Goal: Task Accomplishment & Management: Manage account settings

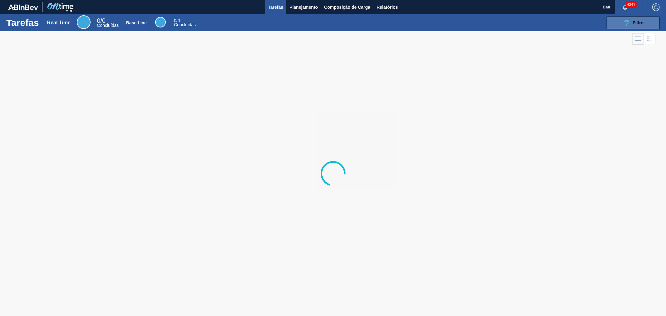
click at [610, 24] on button "089F7B8B-B2A5-4AFE-B5C0-19BA573D28AC Filtro" at bounding box center [633, 23] width 53 height 12
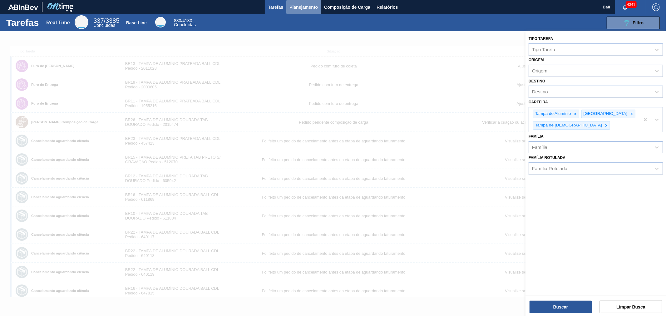
click at [294, 6] on span "Planejamento" at bounding box center [303, 6] width 28 height 7
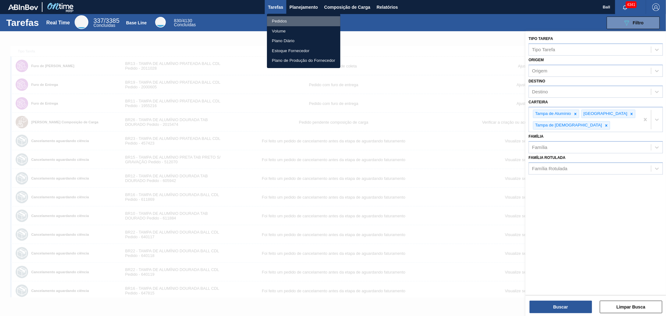
click at [289, 21] on li "Pedidos" at bounding box center [303, 21] width 73 height 10
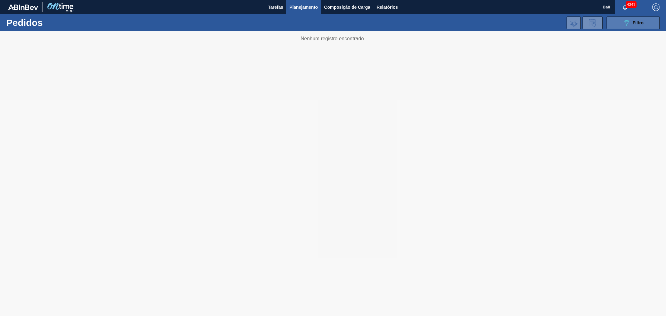
click at [622, 23] on button "089F7B8B-B2A5-4AFE-B5C0-19BA573D28AC Filtro" at bounding box center [633, 23] width 53 height 12
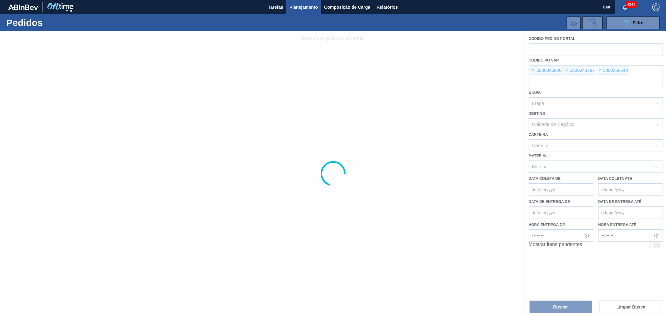
click at [532, 69] on div at bounding box center [333, 173] width 666 height 285
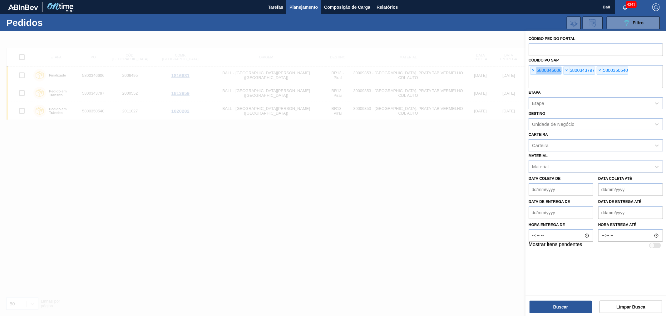
click at [532, 69] on span "×" at bounding box center [534, 70] width 6 height 7
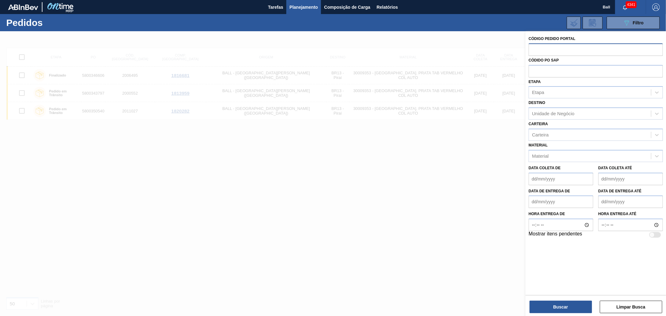
click at [545, 46] on input "text" at bounding box center [596, 49] width 134 height 12
paste input "2019845"
type input "2019845"
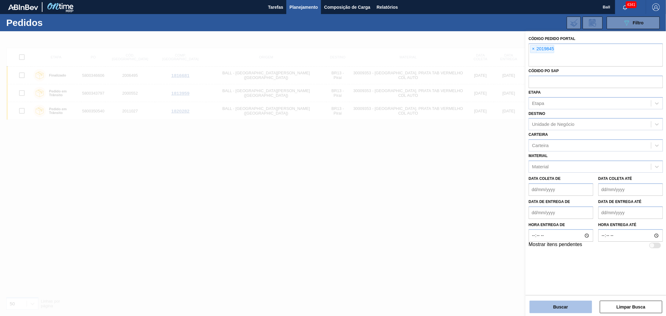
click at [560, 311] on button "Buscar" at bounding box center [561, 307] width 62 height 12
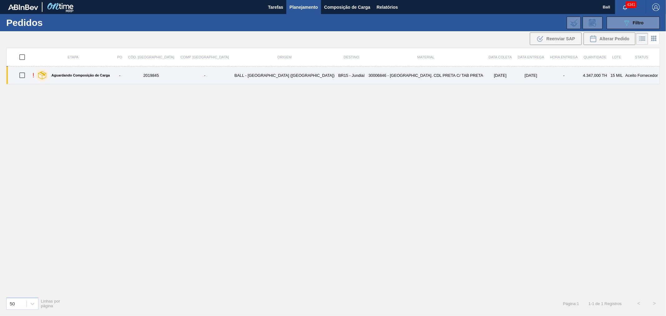
click at [27, 77] on input "checkbox" at bounding box center [22, 75] width 13 height 13
checkbox input "true"
click at [515, 73] on td "27/09/2025" at bounding box center [531, 76] width 32 height 18
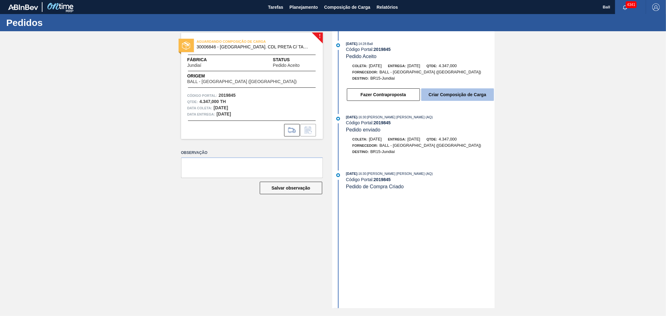
click at [442, 90] on button "Criar Composição de Carga" at bounding box center [457, 94] width 73 height 12
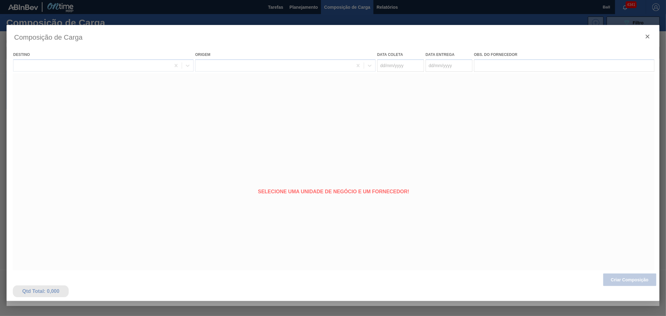
type coleta "22/09/2025"
type entrega "27/09/2025"
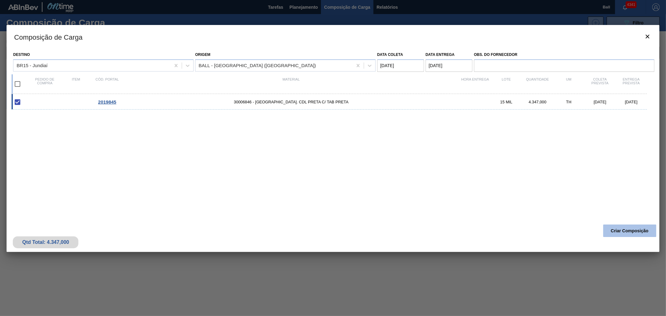
click at [633, 232] on button "Criar Composição" at bounding box center [629, 231] width 53 height 12
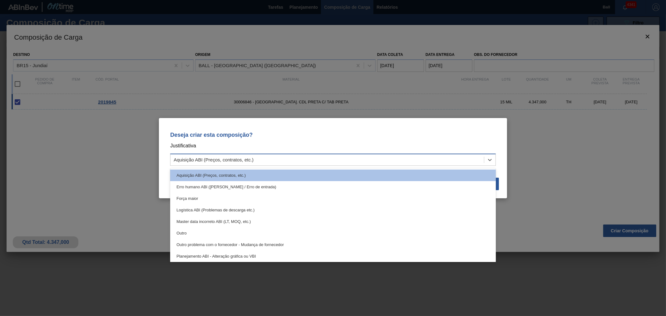
click at [255, 155] on div "Aquisição ABI (Preços, contratos, etc.)" at bounding box center [327, 159] width 314 height 9
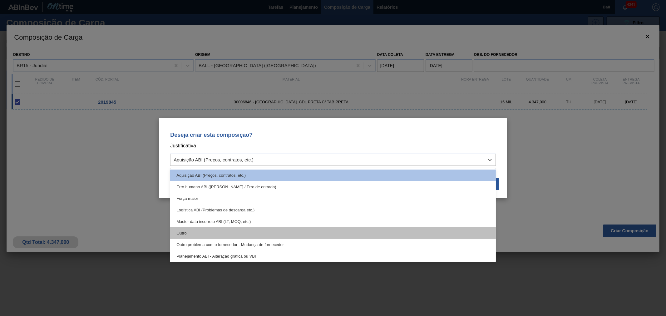
click at [215, 231] on div "Outro" at bounding box center [333, 233] width 326 height 12
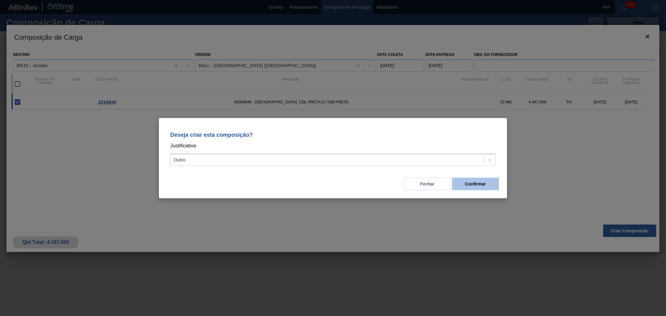
click at [487, 189] on button "Confirmar" at bounding box center [475, 184] width 47 height 12
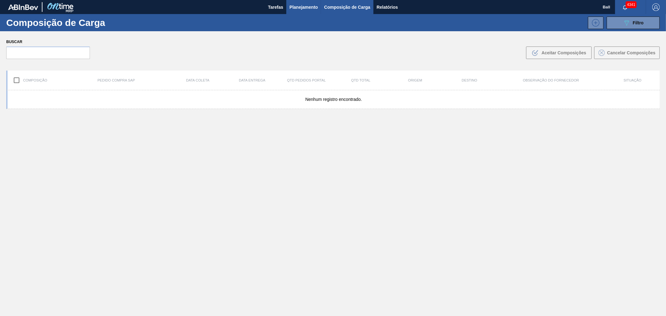
click at [303, 4] on span "Planejamento" at bounding box center [303, 6] width 28 height 7
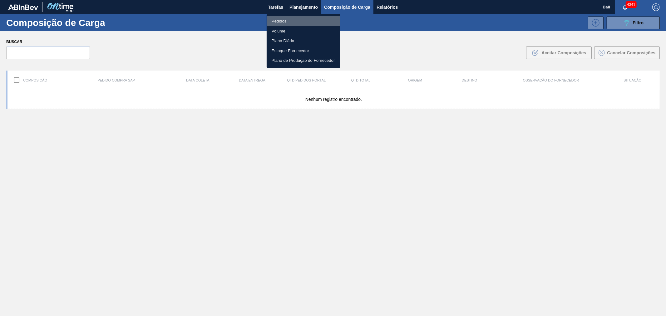
click at [292, 23] on li "Pedidos" at bounding box center [303, 21] width 73 height 10
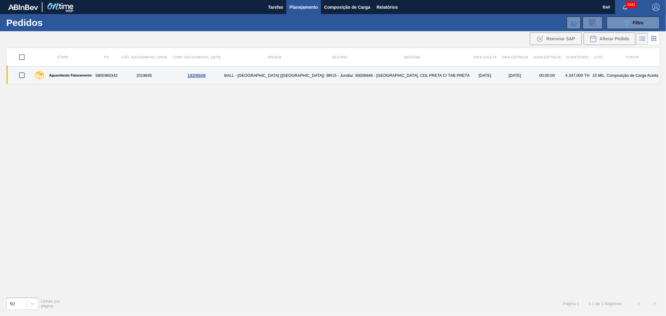
click at [385, 71] on td "30006846 - [GEOGRAPHIC_DATA]. CDL PRETA C/ TAB PRETA" at bounding box center [412, 76] width 117 height 18
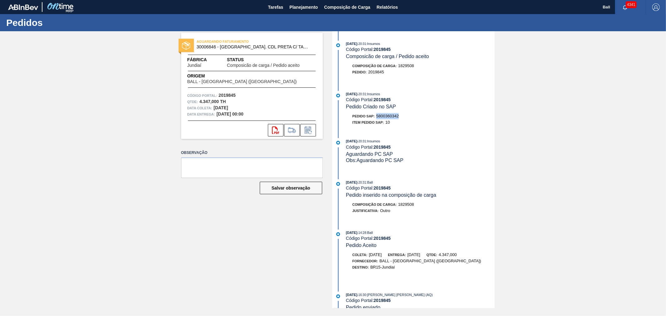
drag, startPoint x: 400, startPoint y: 117, endPoint x: 377, endPoint y: 120, distance: 23.2
click at [377, 119] on div "Pedido SAP: 5800360342" at bounding box center [420, 116] width 148 height 6
copy span "5800360342"
click at [302, 3] on span "Planejamento" at bounding box center [303, 6] width 28 height 7
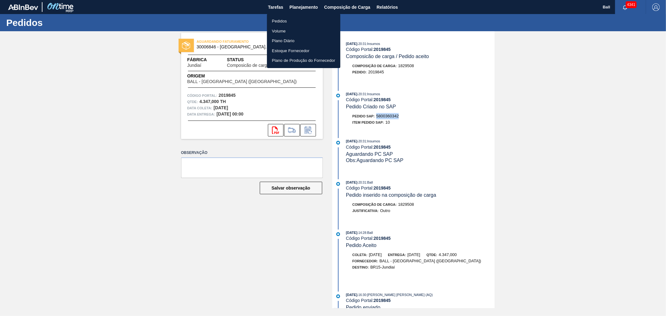
click at [279, 20] on li "Pedidos" at bounding box center [303, 21] width 73 height 10
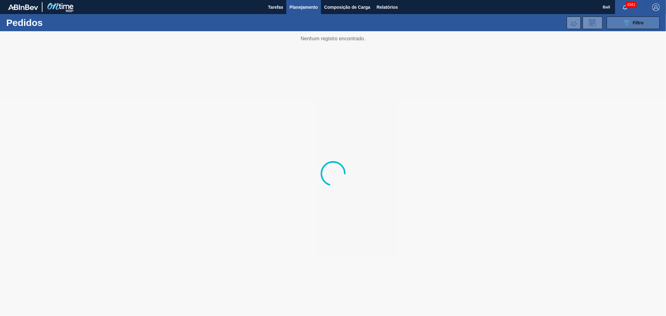
click at [616, 23] on button "089F7B8B-B2A5-4AFE-B5C0-19BA573D28AC Filtro" at bounding box center [633, 23] width 53 height 12
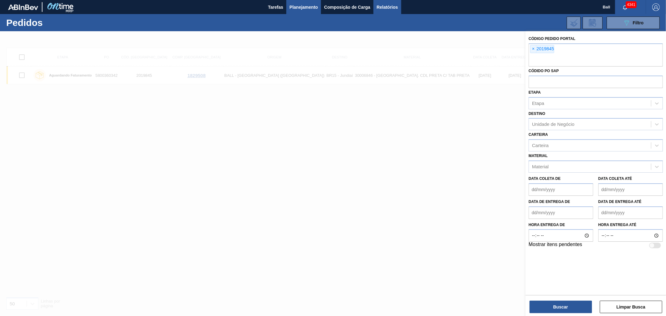
click at [393, 7] on span "Relatórios" at bounding box center [387, 6] width 21 height 7
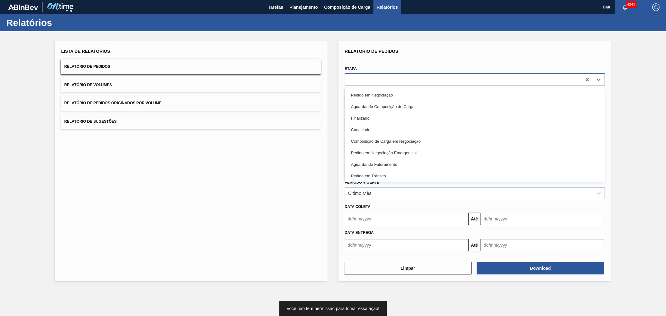
click at [373, 82] on div at bounding box center [463, 79] width 237 height 9
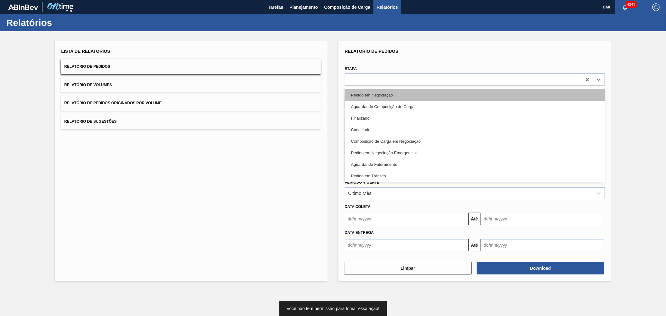
click at [372, 96] on div "Pedido em Negociação" at bounding box center [475, 95] width 260 height 12
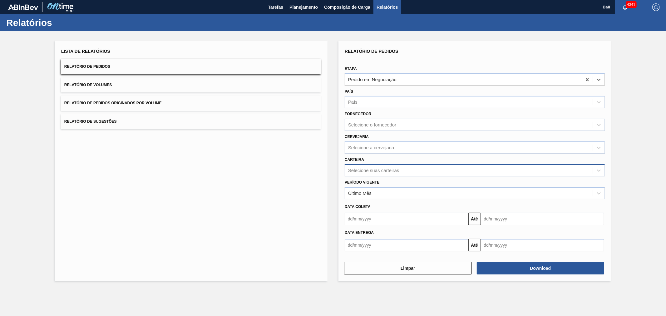
click at [367, 170] on div "Selecione suas carteiras" at bounding box center [373, 170] width 51 height 5
type input "TAM"
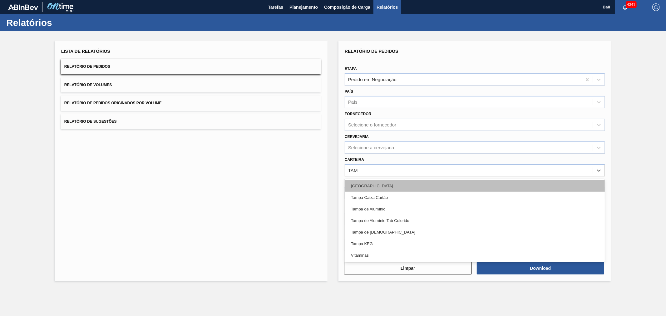
click at [367, 186] on div "Tampa" at bounding box center [475, 186] width 260 height 12
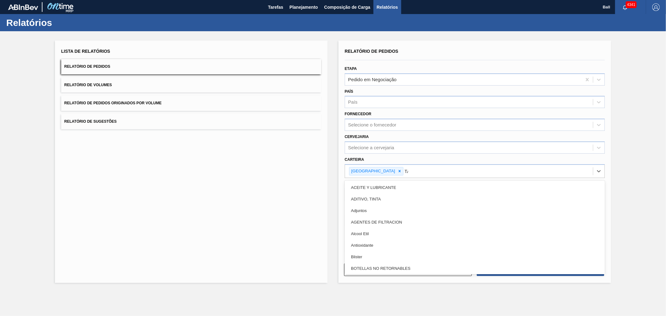
type input "TAM"
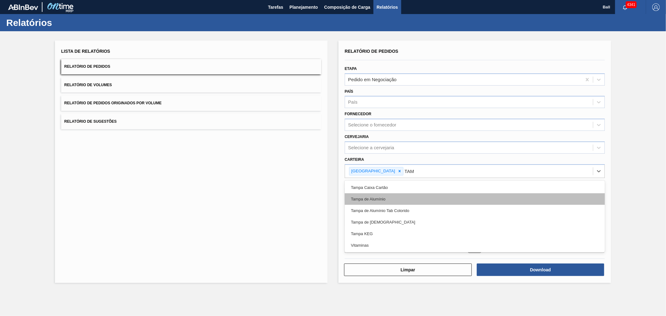
click at [364, 199] on div "Tampa de Alumínio" at bounding box center [475, 199] width 260 height 12
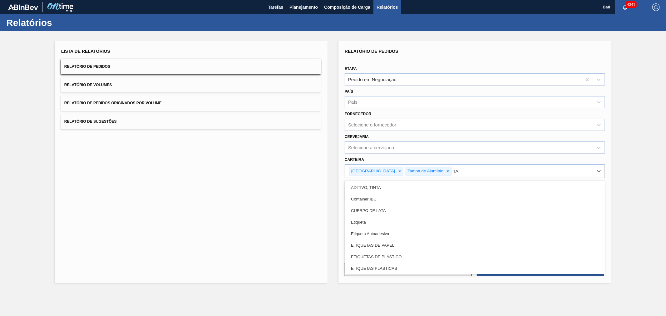
type input "TAM"
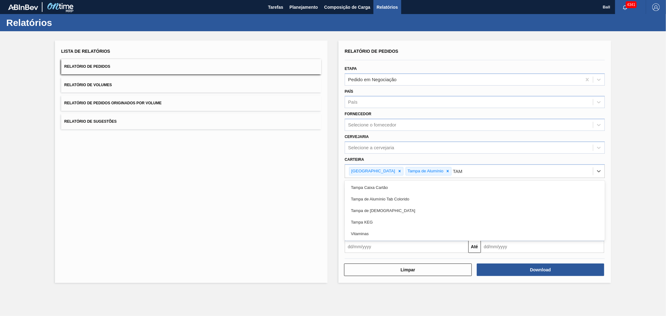
click at [364, 199] on div "Tampa de Alumínio Tab Colorido" at bounding box center [475, 199] width 260 height 12
type input "TAMP"
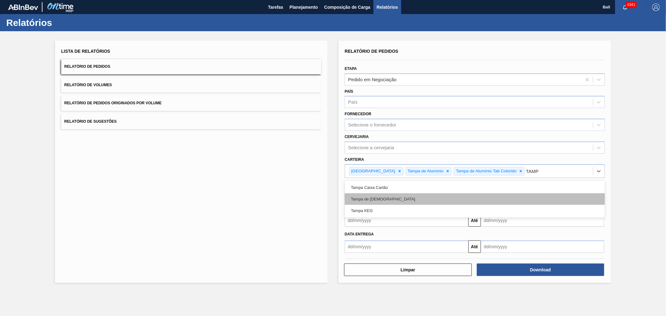
click at [364, 200] on div "Tampa de [DEMOGRAPHIC_DATA]" at bounding box center [475, 199] width 260 height 12
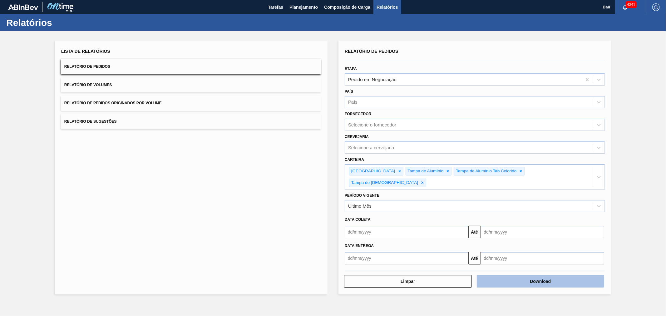
click at [526, 275] on button "Download" at bounding box center [541, 281] width 128 height 12
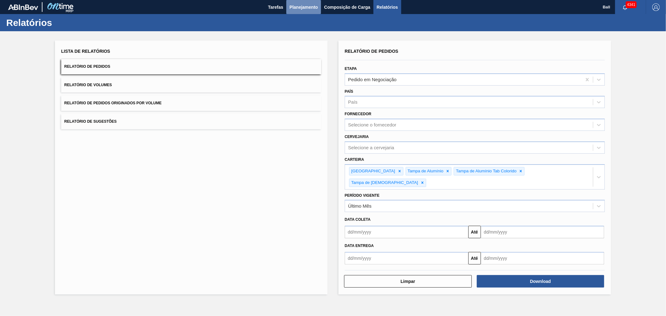
click at [307, 5] on span "Planejamento" at bounding box center [303, 6] width 28 height 7
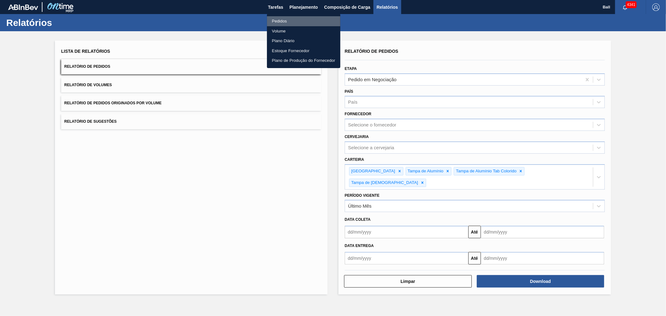
drag, startPoint x: 280, startPoint y: 21, endPoint x: 408, endPoint y: 19, distance: 128.0
click at [280, 21] on li "Pedidos" at bounding box center [303, 21] width 73 height 10
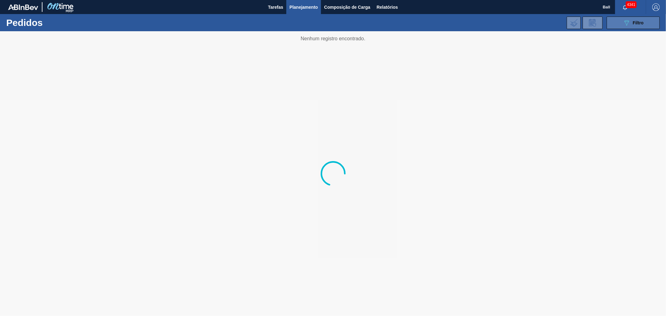
click at [615, 20] on button "089F7B8B-B2A5-4AFE-B5C0-19BA573D28AC Filtro" at bounding box center [633, 23] width 53 height 12
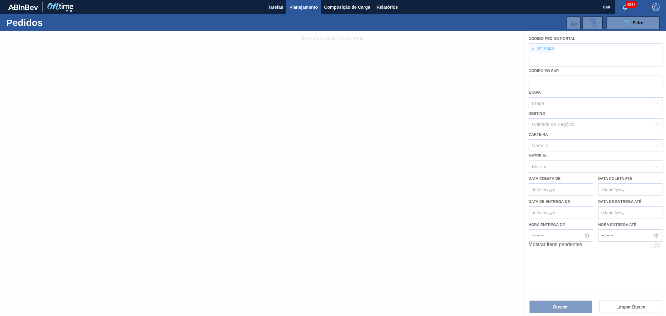
click at [534, 46] on div at bounding box center [333, 173] width 666 height 285
click at [533, 50] on div at bounding box center [333, 173] width 666 height 285
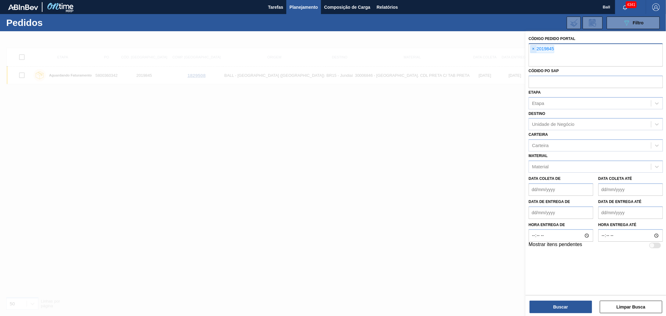
click at [533, 48] on span "×" at bounding box center [534, 48] width 6 height 7
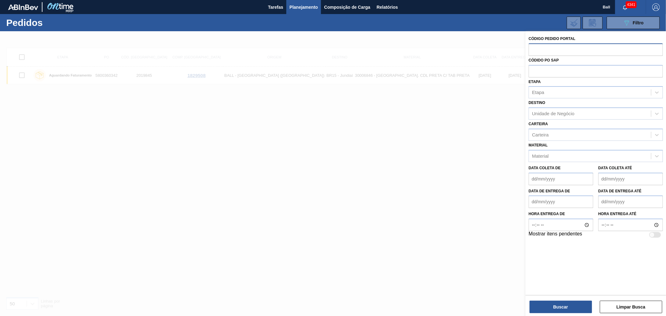
click at [533, 48] on input "text" at bounding box center [596, 49] width 134 height 12
paste input "2021029"
type input "2021029"
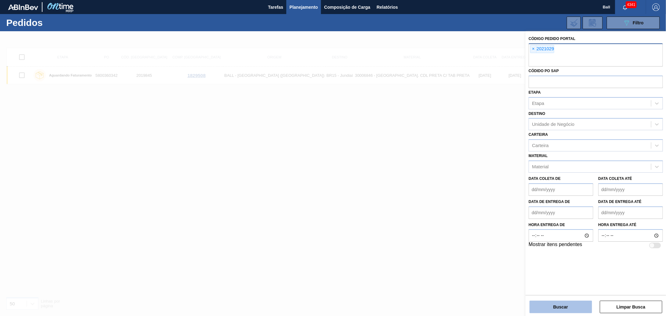
click at [548, 304] on button "Buscar" at bounding box center [561, 307] width 62 height 12
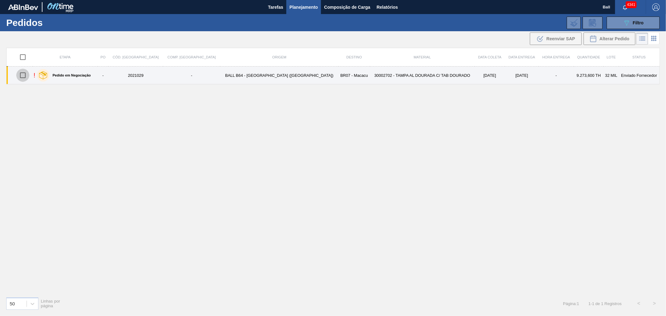
click at [24, 73] on input "checkbox" at bounding box center [22, 75] width 13 height 13
checkbox input "true"
click at [376, 74] on td "30002702 - TAMPA AL DOURADA C/ TAB DOURADO" at bounding box center [422, 76] width 105 height 18
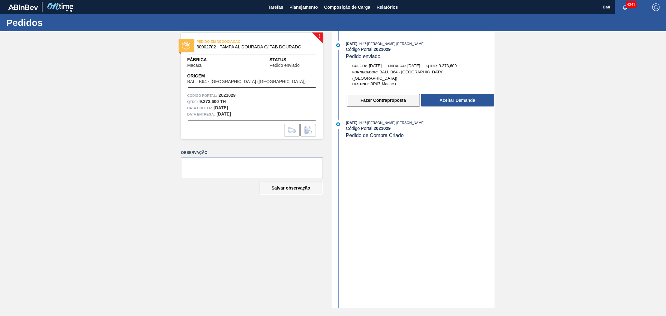
click at [358, 98] on button "Fazer Contraproposta" at bounding box center [383, 100] width 73 height 12
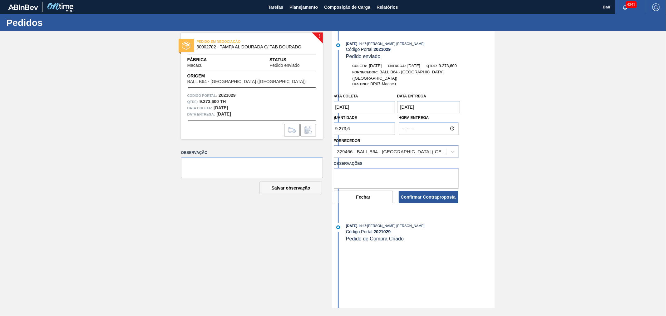
click at [393, 151] on div "329466 - BALL B64 - RECIFE (PE)" at bounding box center [396, 152] width 125 height 12
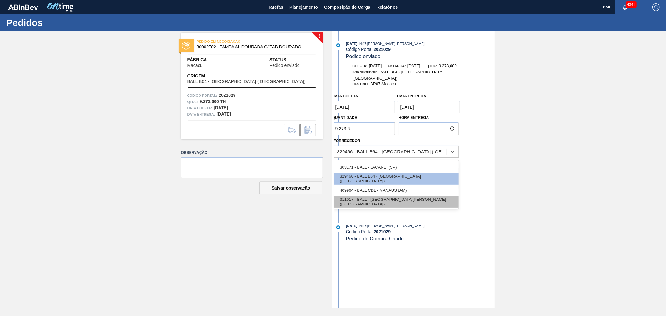
click at [399, 197] on div "311017 - BALL - TRÊS RIOS (RJ)" at bounding box center [396, 202] width 125 height 12
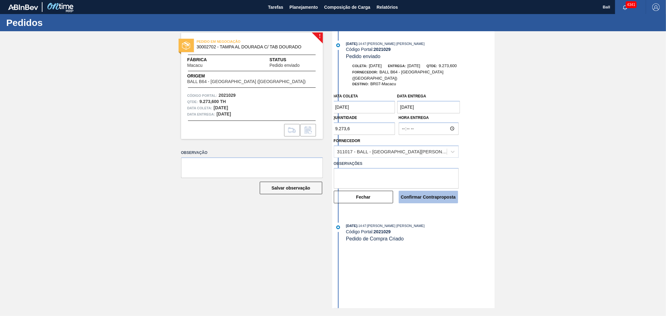
click at [432, 193] on button "Confirmar Contraproposta" at bounding box center [428, 197] width 59 height 12
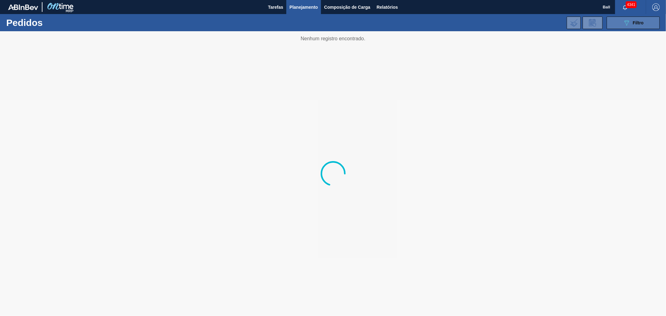
click at [620, 20] on button "089F7B8B-B2A5-4AFE-B5C0-19BA573D28AC Filtro" at bounding box center [633, 23] width 53 height 12
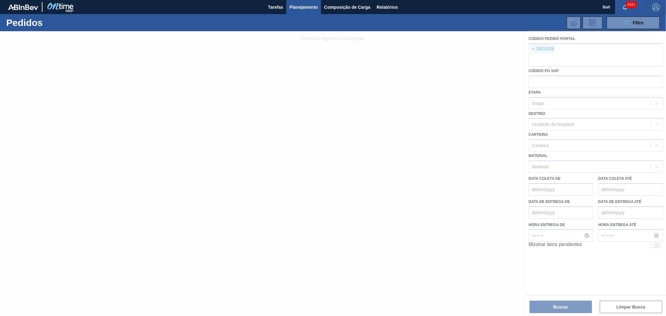
click at [533, 46] on div at bounding box center [333, 173] width 666 height 285
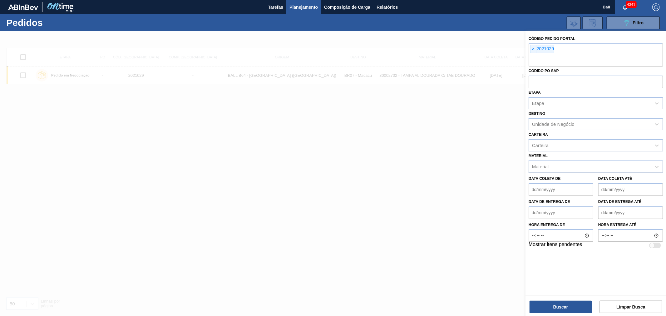
click at [533, 47] on span "×" at bounding box center [534, 48] width 6 height 7
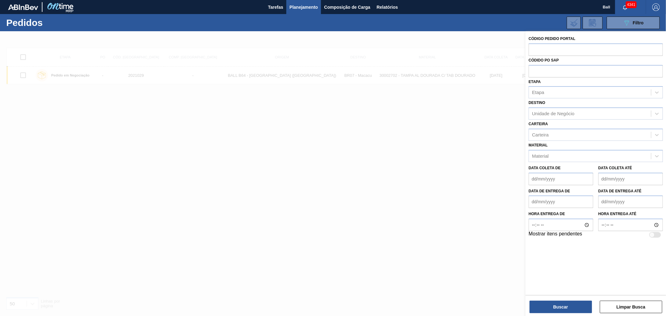
click at [533, 47] on input "text" at bounding box center [596, 49] width 134 height 12
paste input "text"
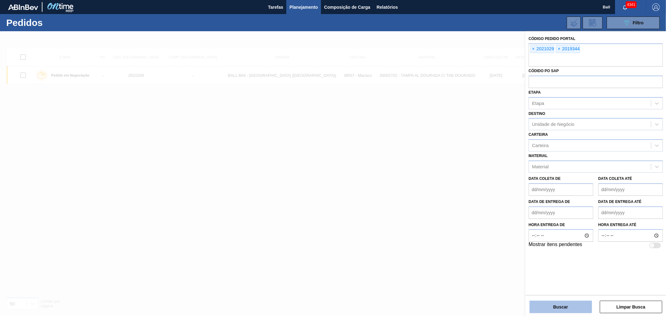
click at [572, 309] on button "Buscar" at bounding box center [561, 307] width 62 height 12
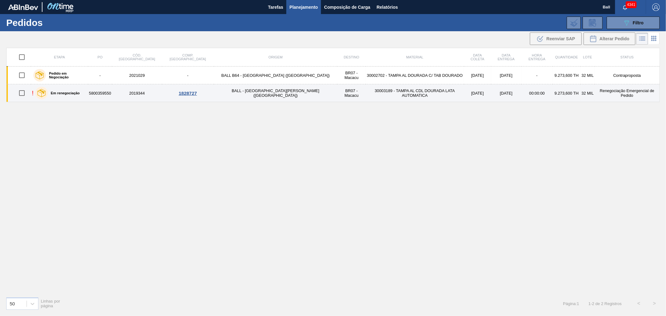
click at [366, 91] on td "30003189 - TAMPA AL CDL DOURADA LATA AUTOMATICA" at bounding box center [415, 93] width 98 height 18
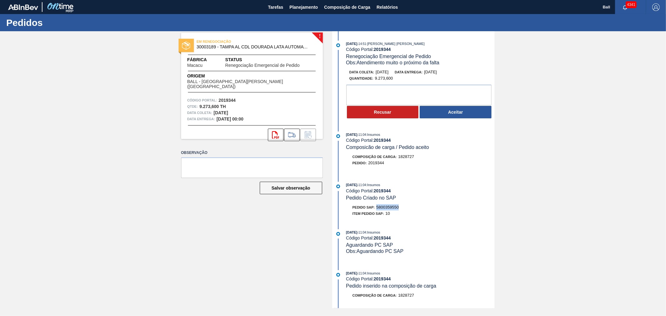
drag, startPoint x: 403, startPoint y: 210, endPoint x: 377, endPoint y: 209, distance: 26.2
click at [377, 209] on div "Pedido SAP: 5800359550" at bounding box center [420, 207] width 148 height 6
copy span "5800359550"
click at [456, 111] on button "Aceitar" at bounding box center [456, 112] width 72 height 12
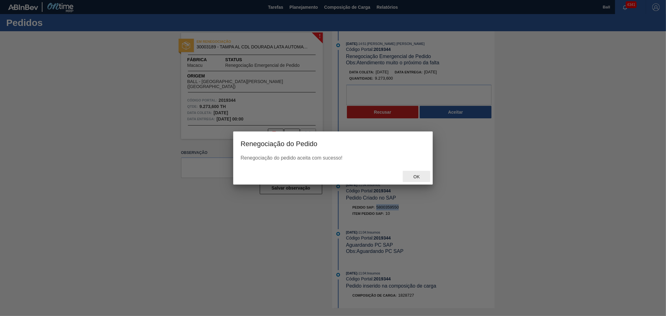
click at [421, 176] on span "Ok" at bounding box center [416, 176] width 16 height 5
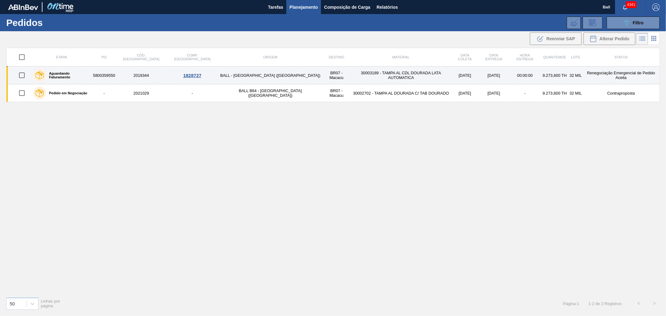
click at [369, 78] on td "30003189 - TAMPA AL CDL DOURADA LATA AUTOMATICA" at bounding box center [401, 76] width 101 height 18
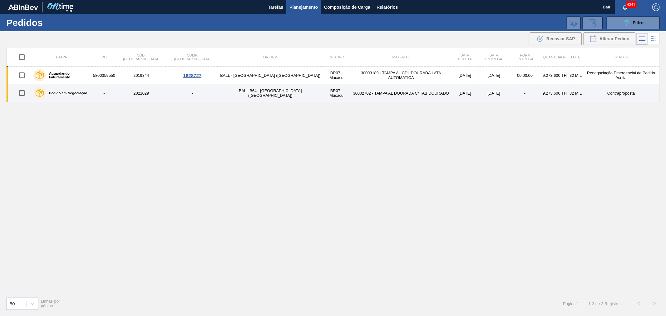
click at [351, 92] on td "30002702 - TAMPA AL DOURADA C/ TAB DOURADO" at bounding box center [401, 93] width 101 height 18
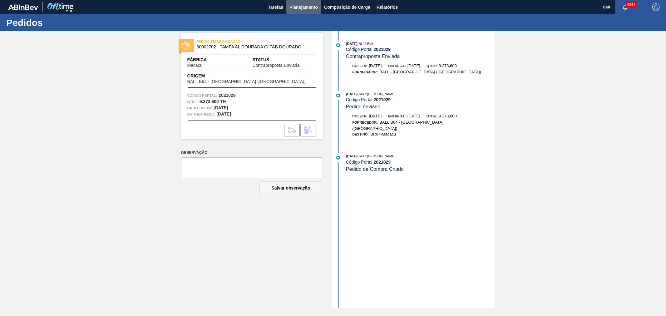
drag, startPoint x: 295, startPoint y: 3, endPoint x: 297, endPoint y: 17, distance: 13.2
click at [295, 3] on span "Planejamento" at bounding box center [303, 6] width 28 height 7
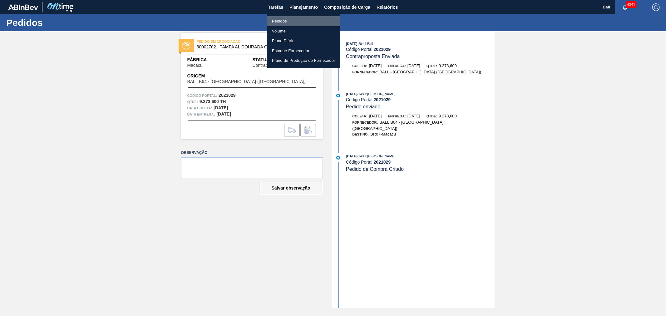
click at [281, 21] on li "Pedidos" at bounding box center [303, 21] width 73 height 10
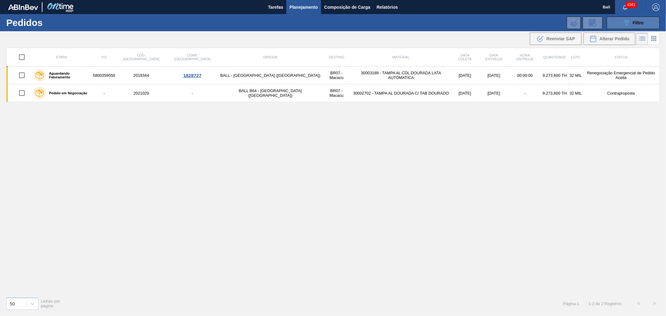
click at [615, 27] on button "089F7B8B-B2A5-4AFE-B5C0-19BA573D28AC Filtro" at bounding box center [633, 23] width 53 height 12
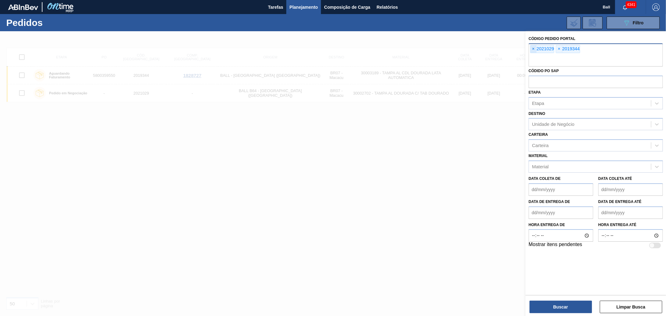
click at [535, 46] on span "×" at bounding box center [534, 48] width 6 height 7
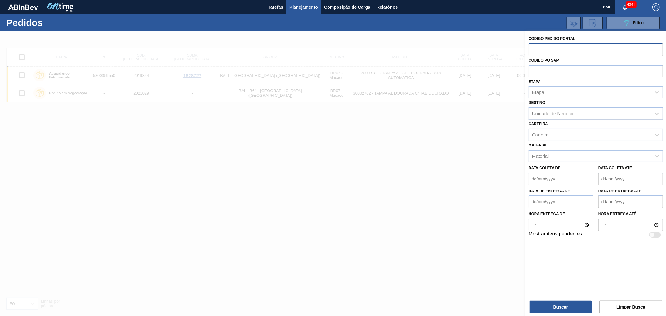
paste input "2019345"
type input "2019345"
click at [574, 307] on button "Buscar" at bounding box center [561, 307] width 62 height 12
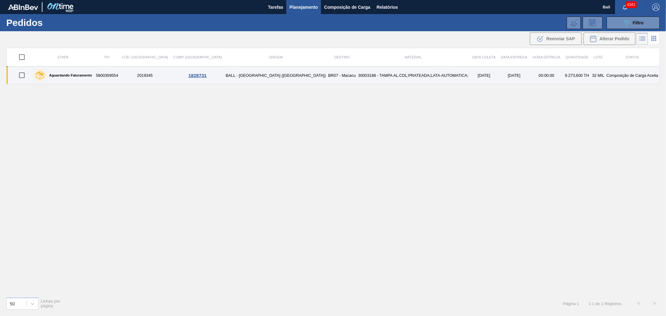
click at [393, 80] on td "30003188 - TAMPA AL.CDL;PRATEADA;LATA-AUTOMATICA;" at bounding box center [413, 76] width 113 height 18
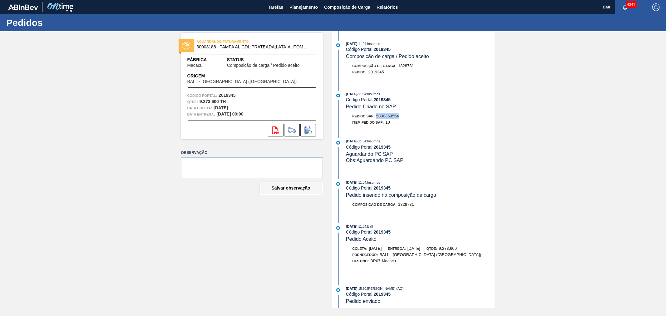
drag, startPoint x: 402, startPoint y: 118, endPoint x: 377, endPoint y: 118, distance: 24.4
click at [377, 118] on div "Pedido SAP: 5800359554" at bounding box center [420, 116] width 148 height 6
copy span "5800359554"
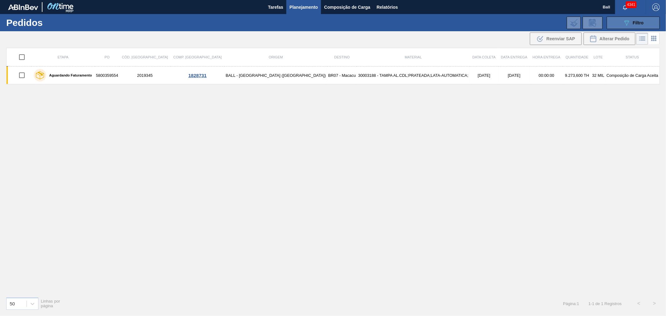
click at [620, 25] on button "089F7B8B-B2A5-4AFE-B5C0-19BA573D28AC Filtro" at bounding box center [633, 23] width 53 height 12
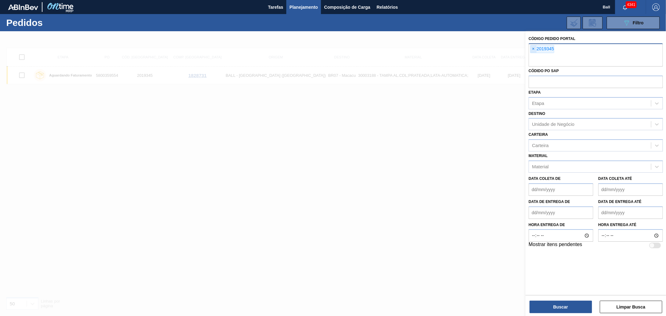
click at [532, 48] on span "×" at bounding box center [534, 48] width 6 height 7
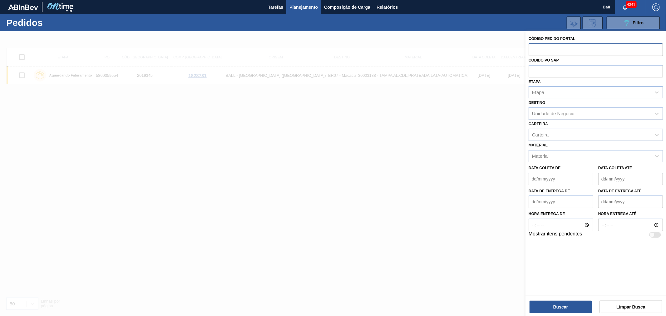
paste input "text"
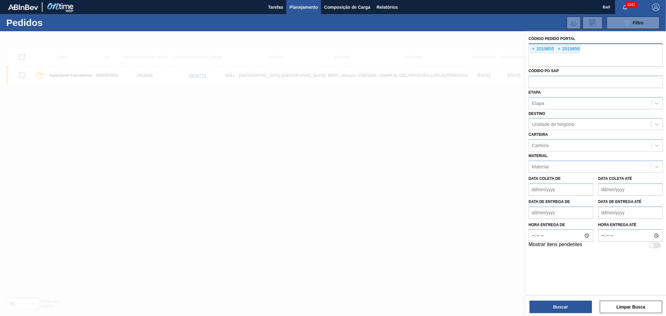
click at [531, 47] on span "×" at bounding box center [534, 48] width 6 height 7
paste input "text"
click at [547, 310] on button "Buscar" at bounding box center [561, 307] width 62 height 12
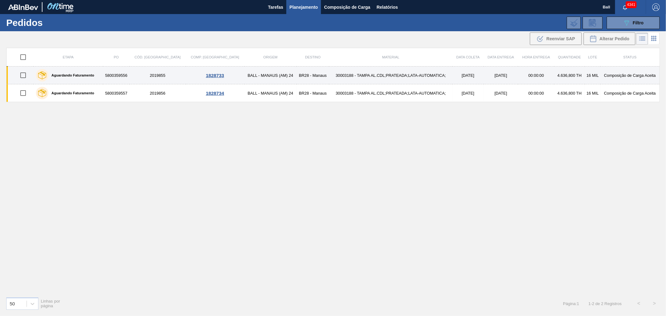
click at [400, 72] on td "30003188 - TAMPA AL.CDL;PRATEADA;LATA-AUTOMATICA;" at bounding box center [390, 76] width 123 height 18
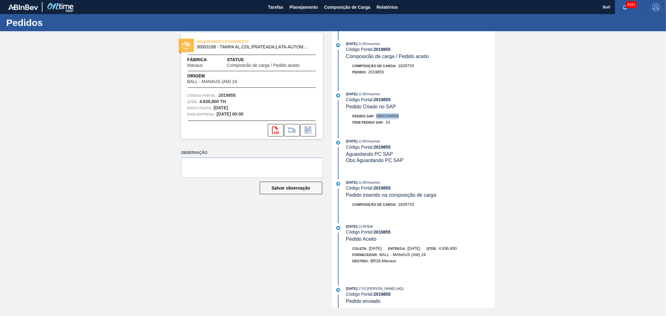
drag, startPoint x: 403, startPoint y: 120, endPoint x: 377, endPoint y: 120, distance: 26.2
click at [377, 119] on div "Pedido SAP: 5800359556" at bounding box center [420, 116] width 148 height 6
copy span "5800359556"
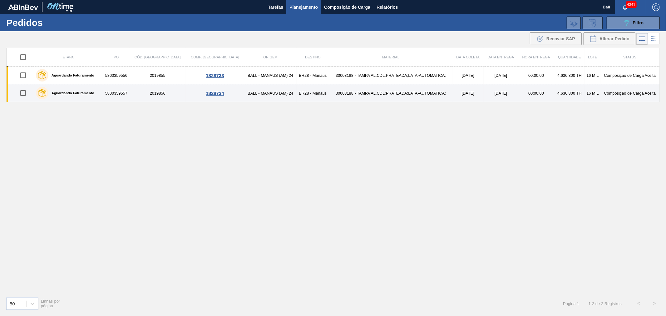
click at [383, 92] on td "30003188 - TAMPA AL.CDL;PRATEADA;LATA-AUTOMATICA;" at bounding box center [390, 93] width 123 height 18
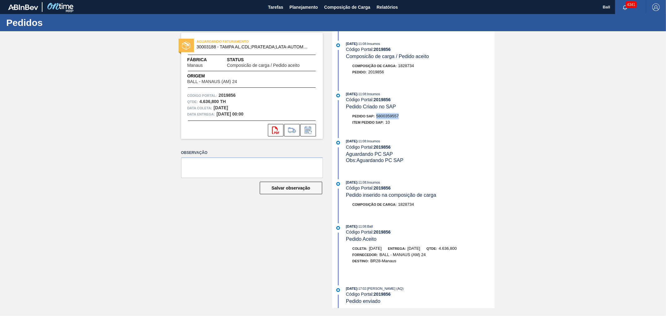
drag, startPoint x: 401, startPoint y: 118, endPoint x: 376, endPoint y: 119, distance: 25.3
click at [376, 119] on div "Pedido SAP: 5800359557" at bounding box center [420, 116] width 148 height 6
copy span "5800359557"
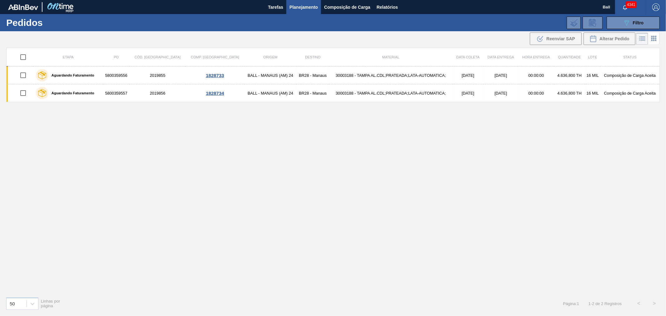
drag, startPoint x: 633, startPoint y: 19, endPoint x: 589, endPoint y: 47, distance: 52.1
click at [633, 19] on div "089F7B8B-B2A5-4AFE-B5C0-19BA573D28AC Filtro" at bounding box center [633, 22] width 21 height 7
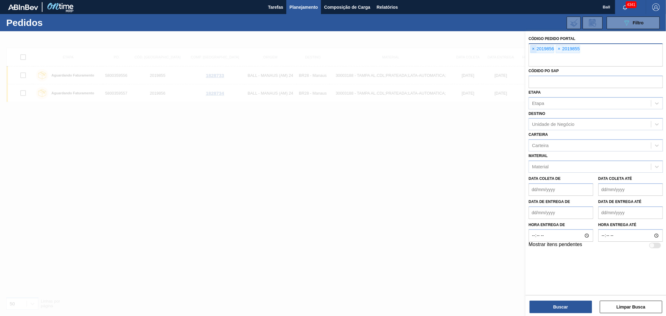
click at [533, 51] on span "×" at bounding box center [534, 48] width 6 height 7
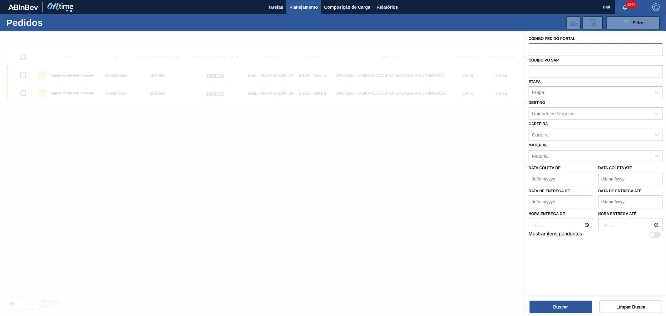
click at [533, 51] on input "text" at bounding box center [596, 49] width 134 height 12
paste input "2019852"
type input "2019852"
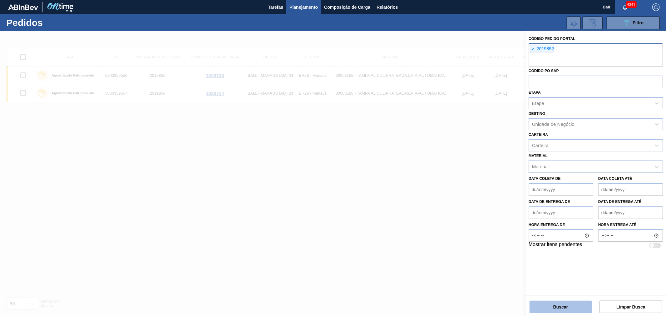
click at [551, 311] on button "Buscar" at bounding box center [561, 307] width 62 height 12
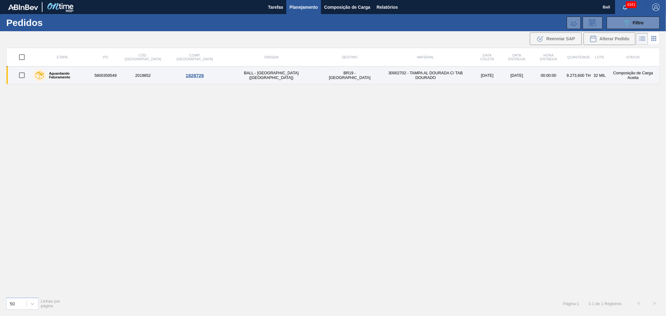
click at [378, 75] on td "30002702 - TAMPA AL DOURADA C/ TAB DOURADO" at bounding box center [425, 76] width 95 height 18
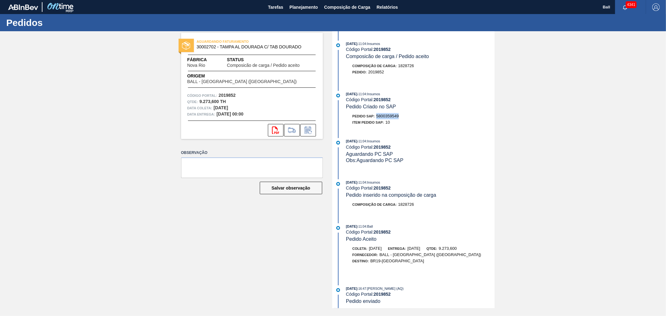
drag, startPoint x: 401, startPoint y: 116, endPoint x: 377, endPoint y: 120, distance: 24.4
click at [377, 119] on div "Pedido SAP: 5800359549" at bounding box center [420, 116] width 148 height 6
copy span "5800359549"
click at [305, 9] on span "Planejamento" at bounding box center [303, 6] width 28 height 7
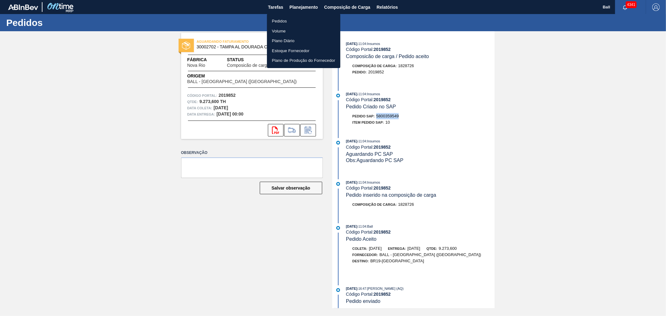
click at [287, 23] on li "Pedidos" at bounding box center [303, 21] width 73 height 10
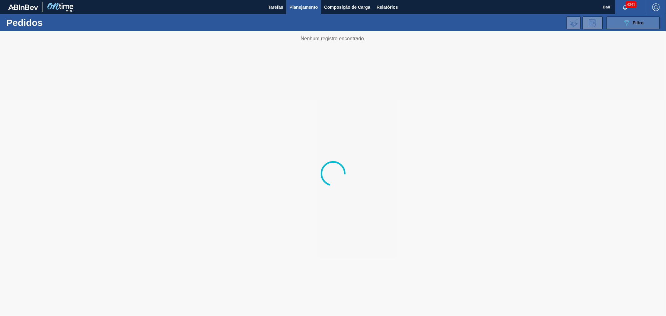
click at [610, 23] on button "089F7B8B-B2A5-4AFE-B5C0-19BA573D28AC Filtro" at bounding box center [633, 23] width 53 height 12
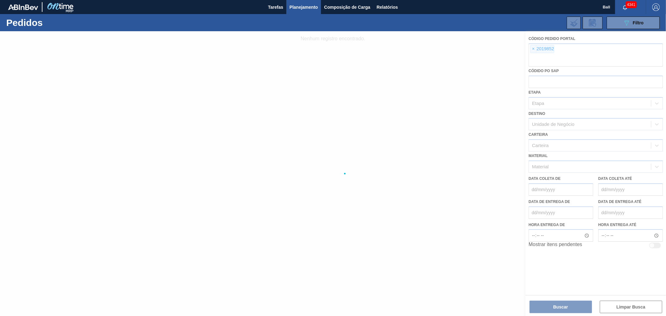
click at [534, 48] on div at bounding box center [333, 173] width 666 height 285
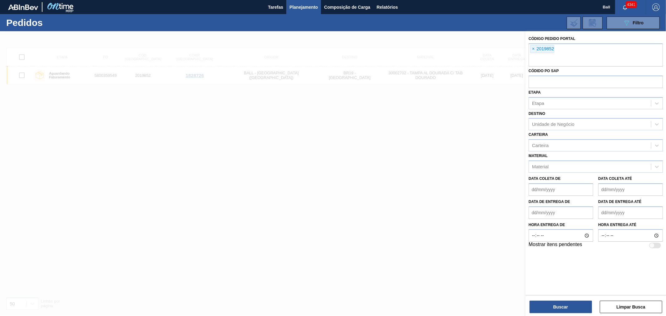
click at [534, 48] on span "×" at bounding box center [534, 48] width 6 height 7
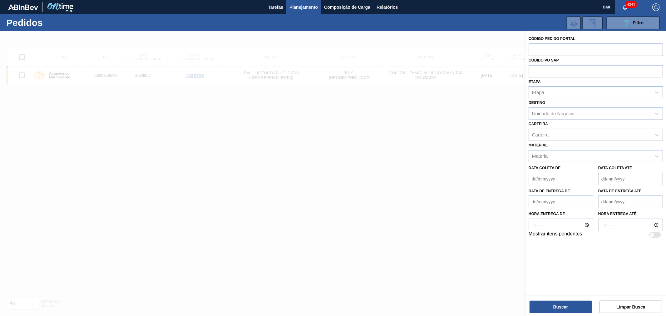
click at [534, 48] on input "text" at bounding box center [596, 49] width 134 height 12
paste input "text"
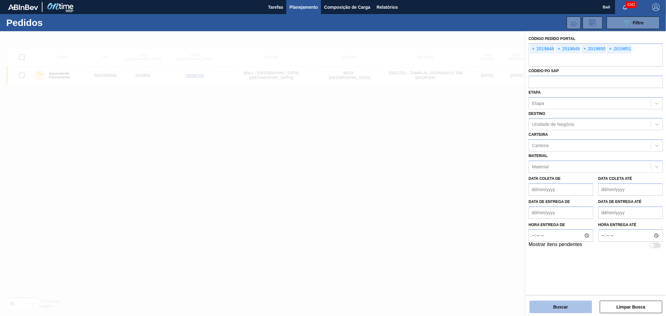
click at [572, 304] on button "Buscar" at bounding box center [561, 307] width 62 height 12
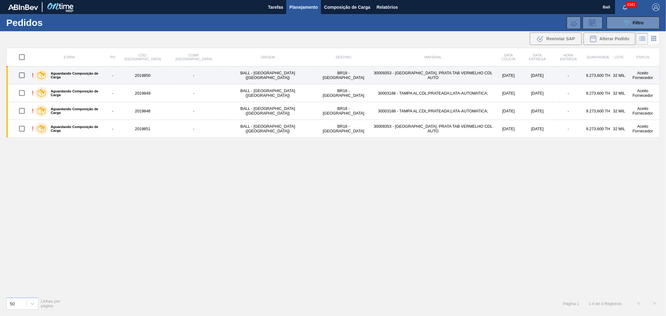
click at [404, 77] on td "30009353 - [GEOGRAPHIC_DATA]. PRATA TAB VERMELHO CDL AUTO" at bounding box center [433, 76] width 124 height 18
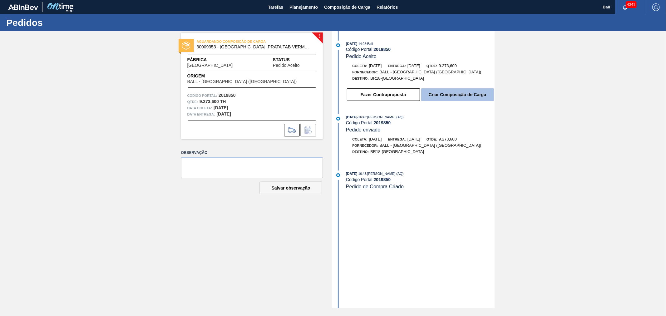
click at [461, 96] on button "Criar Composição de Carga" at bounding box center [457, 94] width 73 height 12
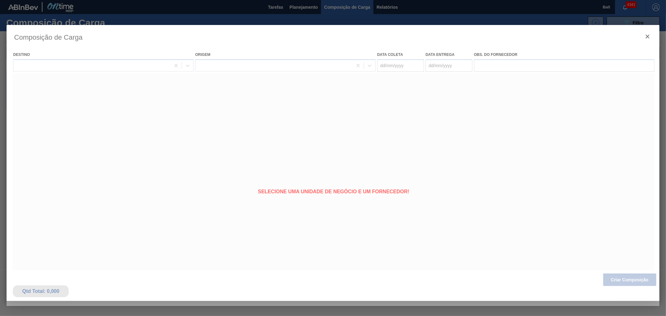
type coleta "06/09/2025"
type entrega "06/09/2025"
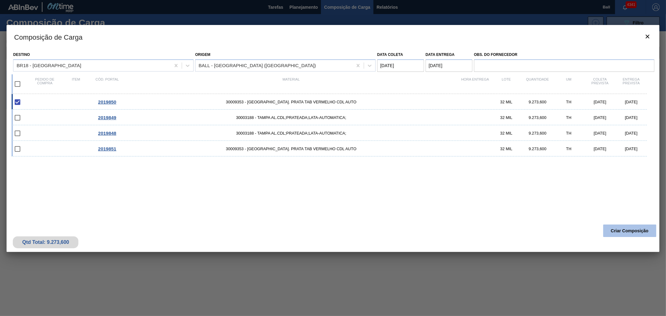
click at [622, 226] on button "Criar Composição" at bounding box center [629, 231] width 53 height 12
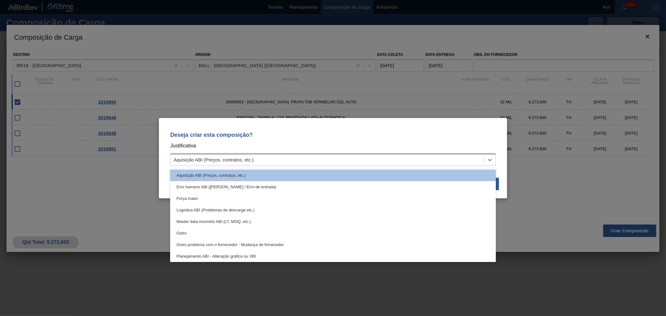
click at [300, 156] on div "Aquisição ABI (Preços, contratos, etc.)" at bounding box center [327, 159] width 314 height 9
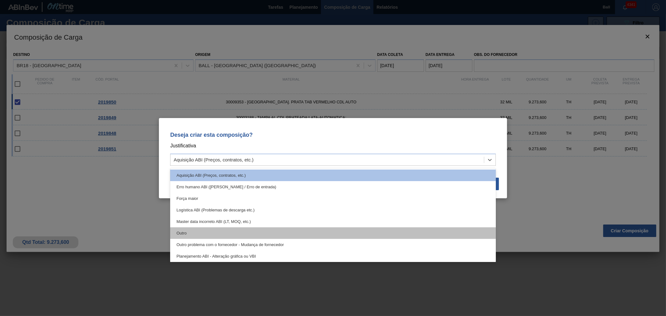
click at [234, 234] on div "Outro" at bounding box center [333, 233] width 326 height 12
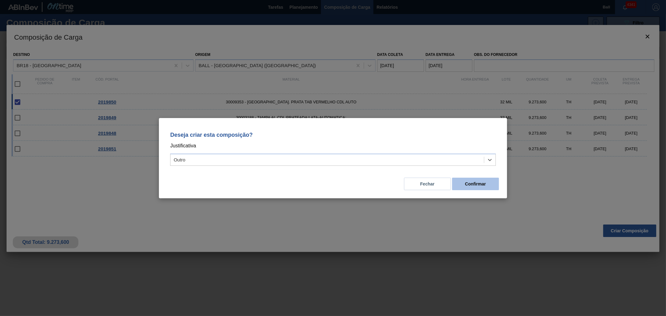
click at [483, 188] on button "Confirmar" at bounding box center [475, 184] width 47 height 12
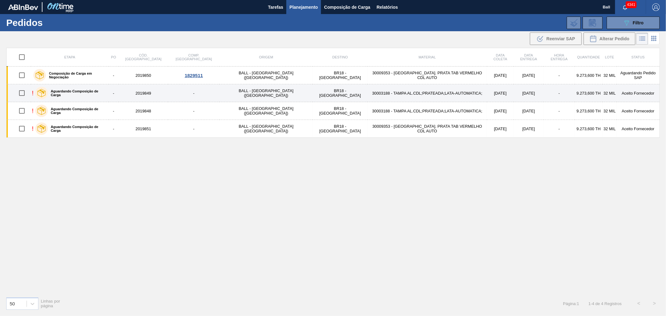
click at [313, 94] on td "BR18 - Pernambuco" at bounding box center [340, 93] width 55 height 18
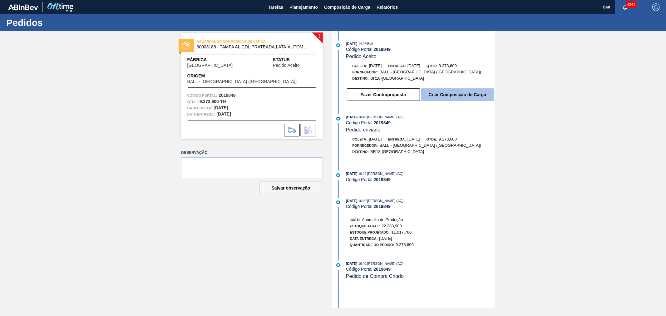
click at [443, 93] on button "Criar Composição de Carga" at bounding box center [457, 94] width 73 height 12
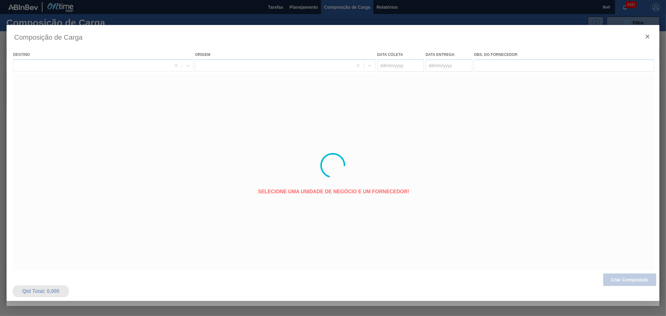
type coleta "18/09/2025"
type entrega "18/09/2025"
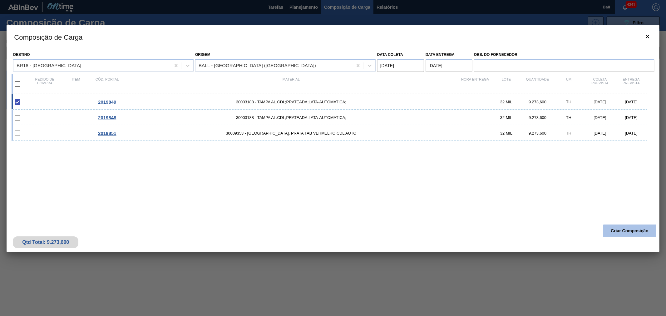
click at [628, 228] on button "Criar Composição" at bounding box center [629, 231] width 53 height 12
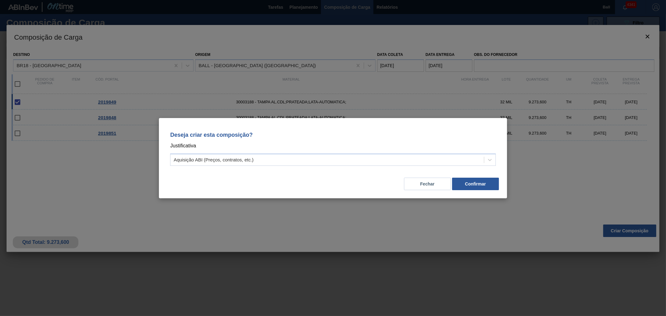
click at [338, 148] on p "Justificativa" at bounding box center [333, 146] width 326 height 8
click at [336, 161] on div "Aquisição ABI (Preços, contratos, etc.)" at bounding box center [327, 159] width 314 height 9
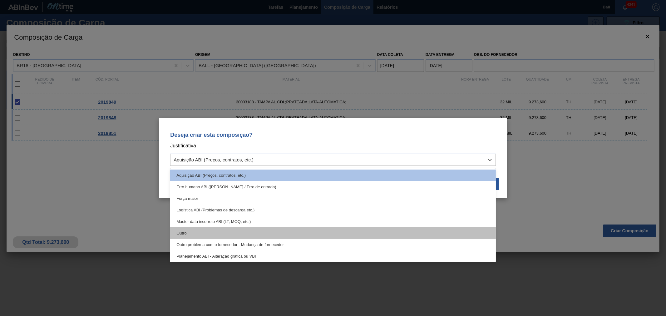
click at [285, 233] on div "Outro" at bounding box center [333, 233] width 326 height 12
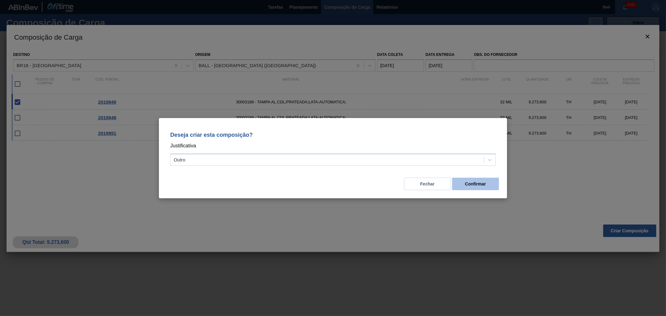
click at [478, 182] on button "Confirmar" at bounding box center [475, 184] width 47 height 12
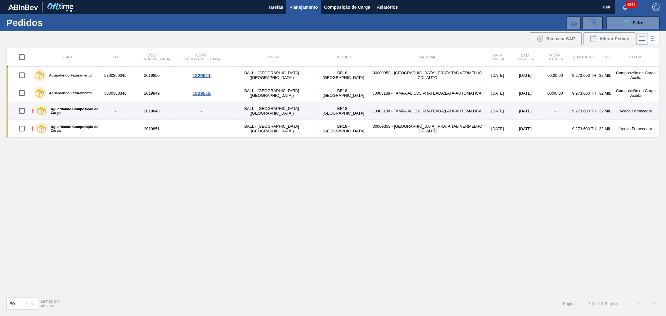
click at [433, 109] on td "30003188 - TAMPA AL.CDL;PRATEADA;LATA-AUTOMATICA;" at bounding box center [428, 111] width 114 height 18
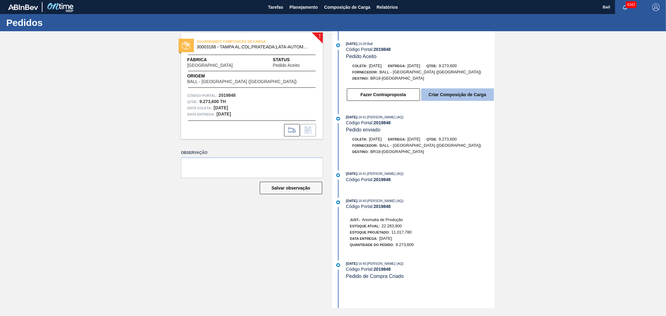
click at [438, 92] on button "Criar Composição de Carga" at bounding box center [457, 94] width 73 height 12
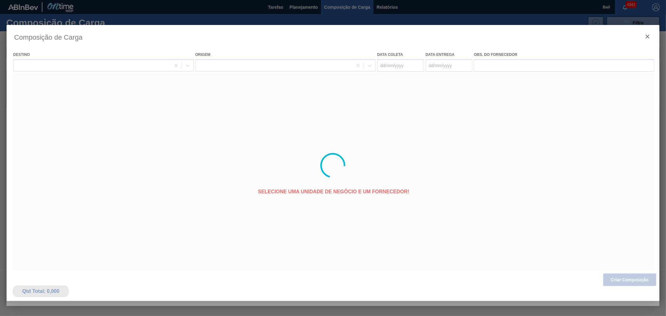
type coleta "19/09/2025"
type entrega "19/09/2025"
click at [632, 279] on div at bounding box center [333, 165] width 653 height 281
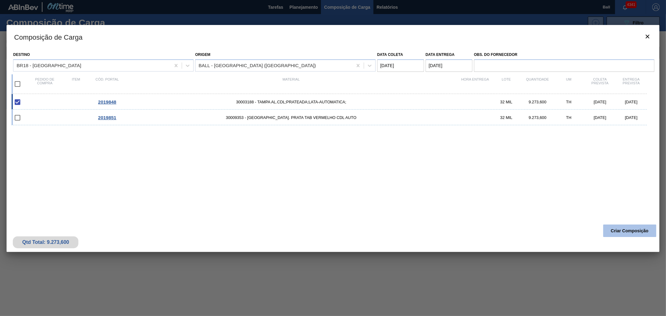
click at [629, 233] on button "Criar Composição" at bounding box center [629, 231] width 53 height 12
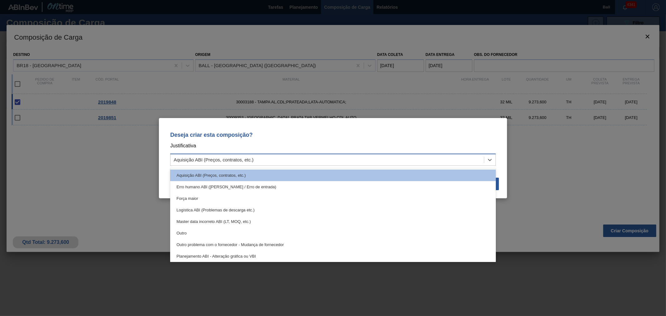
click at [410, 160] on div "Aquisição ABI (Preços, contratos, etc.)" at bounding box center [327, 159] width 314 height 9
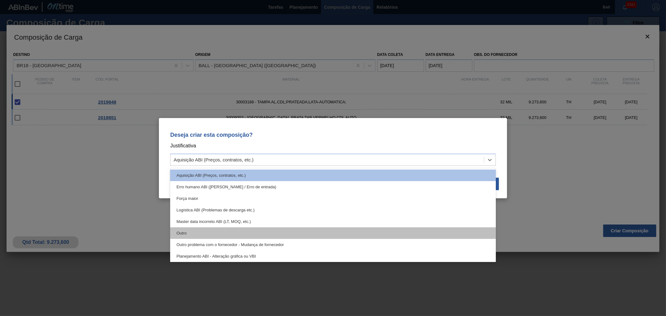
click at [309, 233] on div "Outro" at bounding box center [333, 233] width 326 height 12
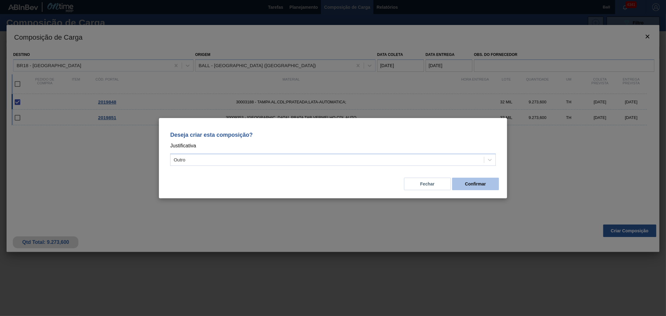
click at [483, 184] on button "Confirmar" at bounding box center [475, 184] width 47 height 12
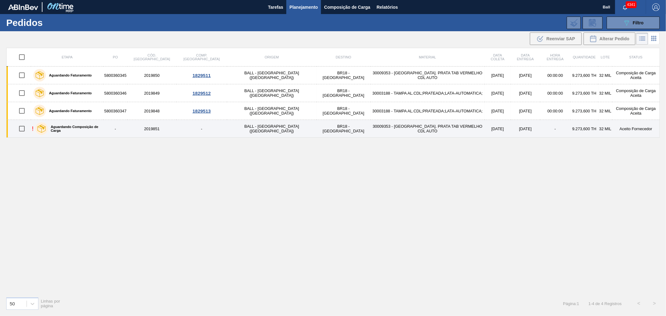
click at [371, 128] on td "30009353 - [GEOGRAPHIC_DATA]. PRATA TAB VERMELHO CDL AUTO" at bounding box center [428, 129] width 114 height 18
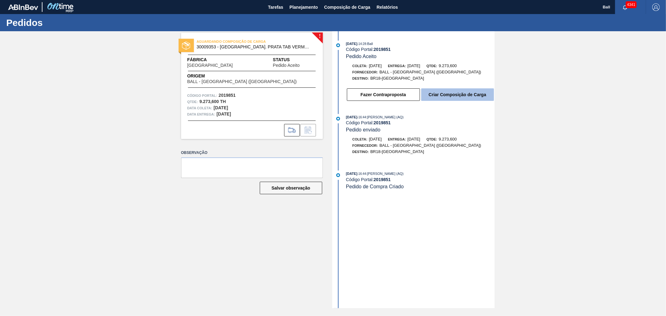
click at [477, 96] on button "Criar Composição de Carga" at bounding box center [457, 94] width 73 height 12
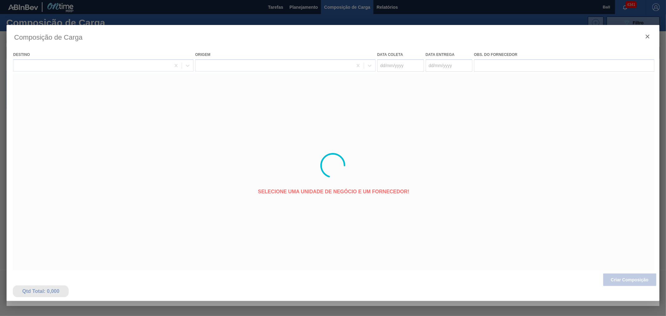
type coleta "24/09/2025"
type entrega "24/09/2025"
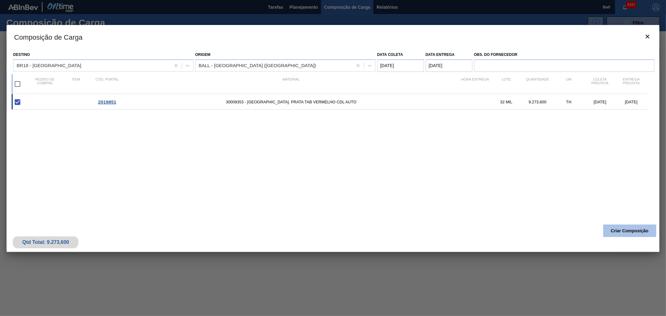
click at [624, 230] on button "Criar Composição" at bounding box center [629, 231] width 53 height 12
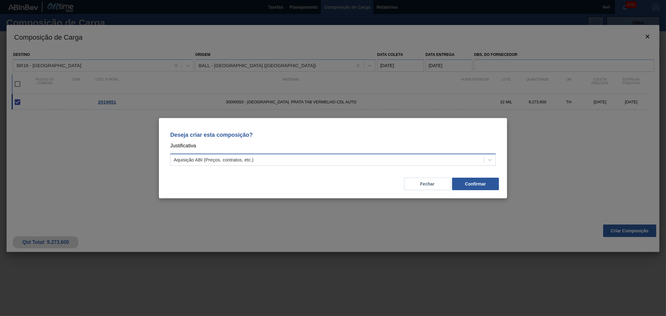
click at [338, 159] on div "Aquisição ABI (Preços, contratos, etc.)" at bounding box center [327, 159] width 314 height 9
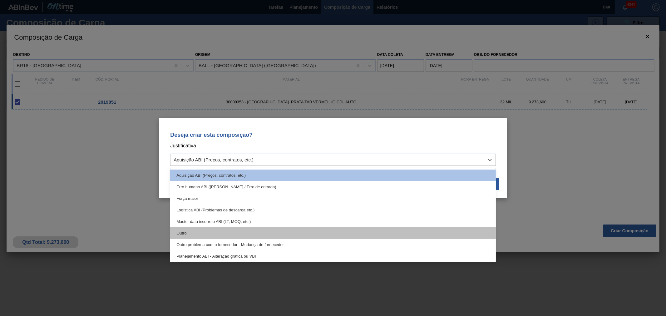
drag, startPoint x: 282, startPoint y: 225, endPoint x: 282, endPoint y: 229, distance: 3.4
click at [282, 229] on div "Aquisição ABI (Preços, contratos, etc.) Erro humano ABI (Cálculo / Erro de entr…" at bounding box center [333, 215] width 326 height 94
click at [304, 234] on div "Outro" at bounding box center [333, 233] width 326 height 12
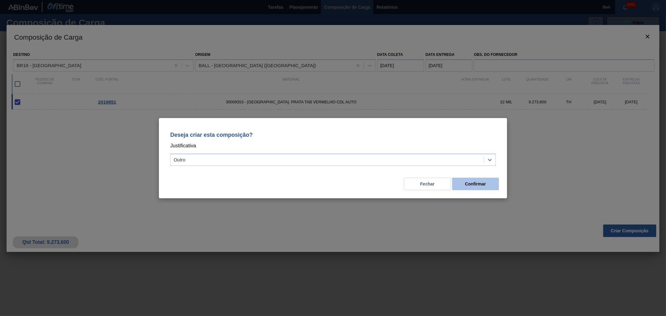
click at [469, 186] on button "Confirmar" at bounding box center [475, 184] width 47 height 12
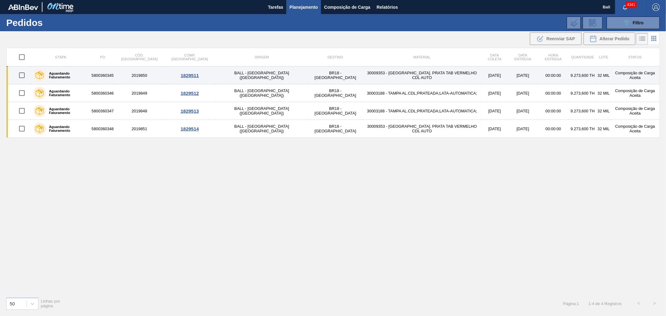
click at [363, 77] on td "30009353 - TAMPA AL. PRATA TAB VERMELHO CDL AUTO" at bounding box center [422, 76] width 119 height 18
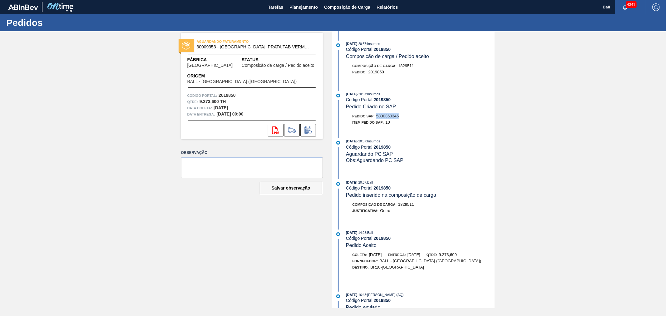
drag, startPoint x: 399, startPoint y: 117, endPoint x: 378, endPoint y: 118, distance: 20.6
click at [378, 118] on span "5800360345" at bounding box center [387, 116] width 22 height 5
copy span "5800360345"
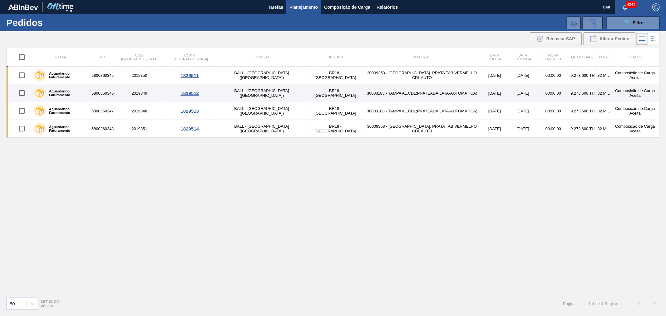
click at [235, 96] on td "BALL - [GEOGRAPHIC_DATA] ([GEOGRAPHIC_DATA])" at bounding box center [261, 93] width 93 height 18
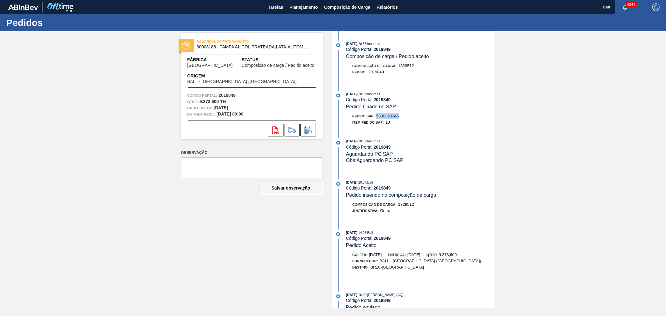
drag, startPoint x: 403, startPoint y: 116, endPoint x: 377, endPoint y: 118, distance: 25.7
click at [377, 118] on div "Pedido SAP: 5800360346" at bounding box center [420, 116] width 148 height 6
copy span "5800360346"
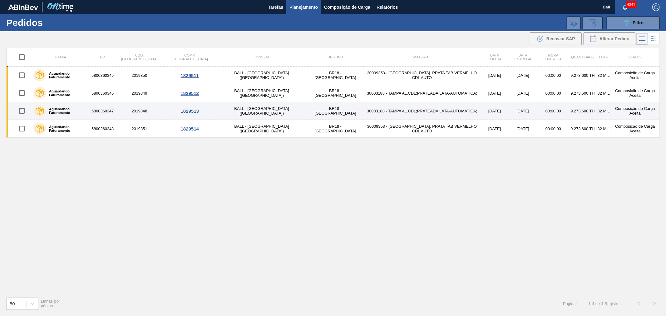
click at [375, 109] on td "30003188 - TAMPA AL.CDL;PRATEADA;LATA-AUTOMATICA;" at bounding box center [422, 111] width 119 height 18
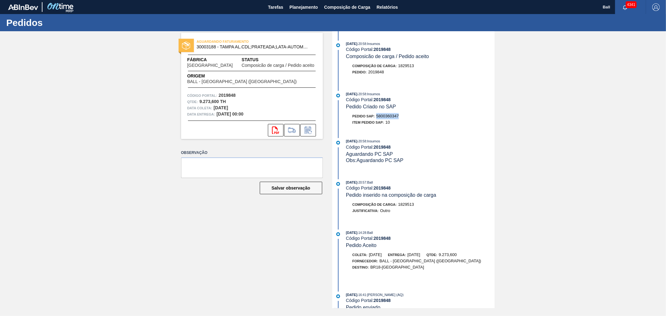
drag, startPoint x: 400, startPoint y: 117, endPoint x: 376, endPoint y: 117, distance: 23.7
click at [376, 117] on div "Pedido SAP: 5800360347" at bounding box center [420, 116] width 148 height 6
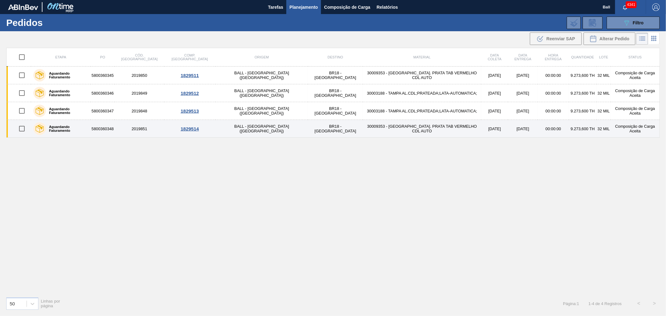
click at [363, 128] on td "30009353 - TAMPA AL. PRATA TAB VERMELHO CDL AUTO" at bounding box center [422, 129] width 119 height 18
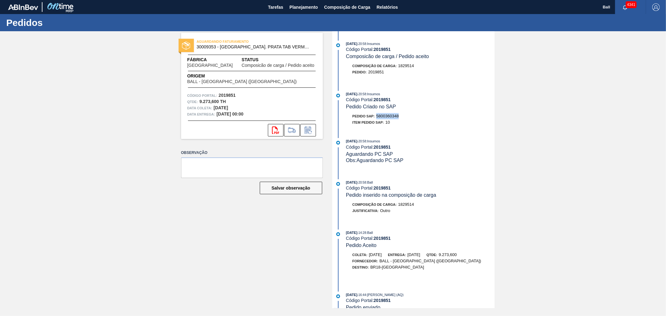
drag, startPoint x: 402, startPoint y: 117, endPoint x: 377, endPoint y: 118, distance: 25.0
click at [377, 118] on div "Pedido SAP: 5800360348" at bounding box center [420, 116] width 148 height 6
copy span "5800360348"
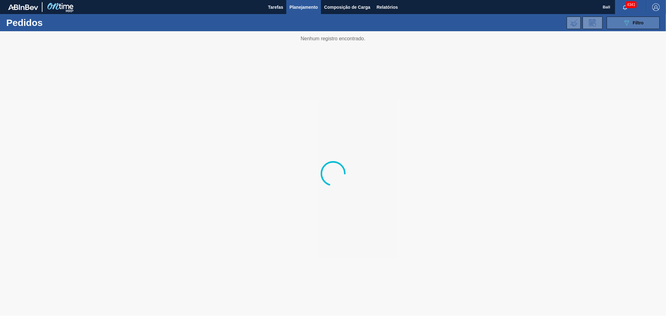
click at [631, 20] on div "089F7B8B-B2A5-4AFE-B5C0-19BA573D28AC Filtro" at bounding box center [633, 22] width 21 height 7
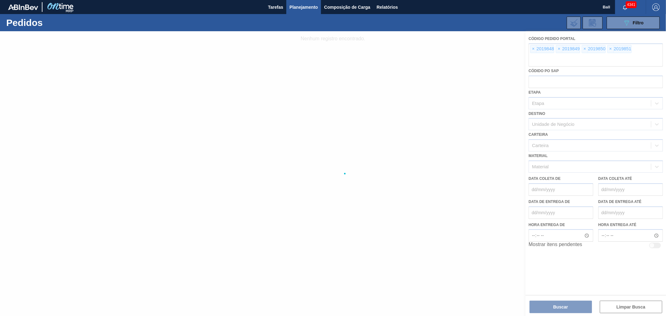
click at [535, 48] on div at bounding box center [333, 173] width 666 height 285
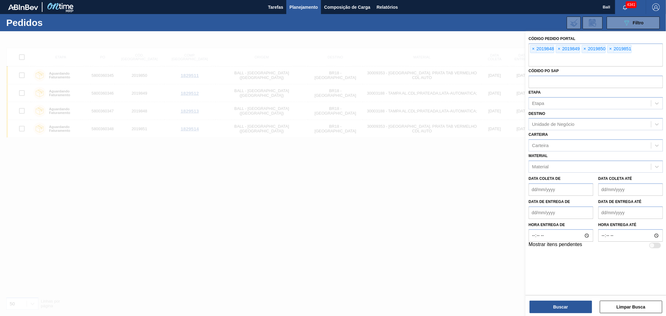
click at [535, 48] on span "×" at bounding box center [534, 48] width 6 height 7
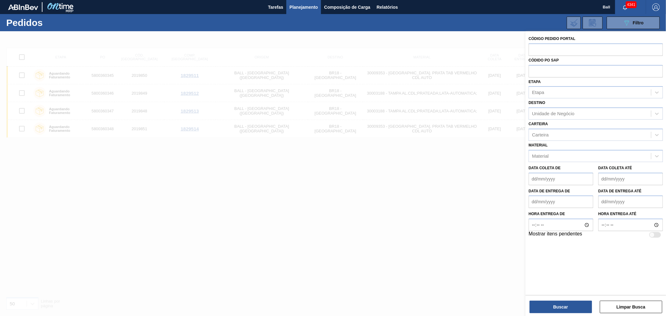
paste input "text"
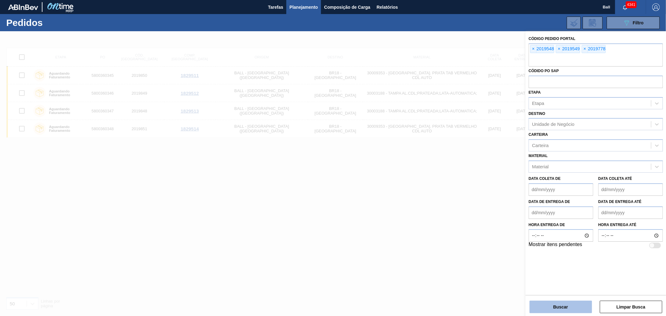
click at [539, 305] on button "Buscar" at bounding box center [561, 307] width 62 height 12
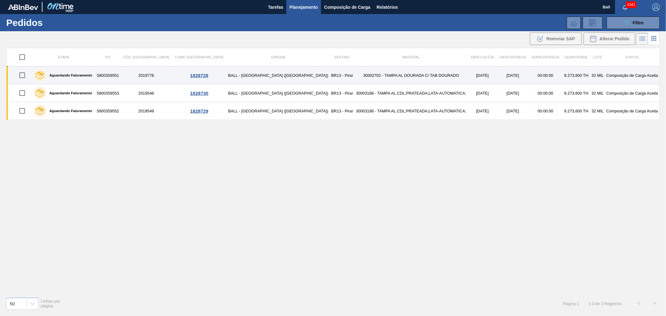
click at [385, 81] on td "30002702 - TAMPA AL DOURADA C/ TAB DOURADO" at bounding box center [411, 76] width 114 height 18
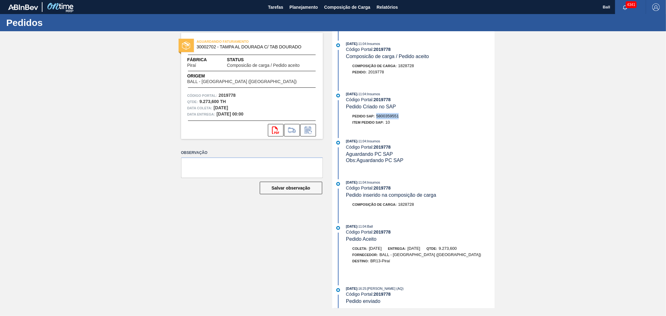
drag, startPoint x: 394, startPoint y: 118, endPoint x: 376, endPoint y: 119, distance: 18.4
click at [376, 119] on div "Pedido SAP: 5800359551" at bounding box center [420, 116] width 148 height 6
copy span "5800359551"
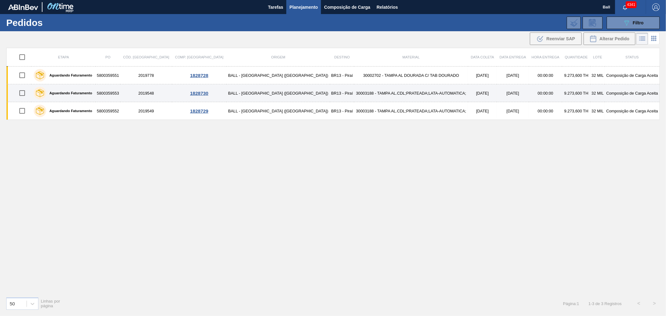
click at [499, 95] on td "19/09/2025" at bounding box center [513, 93] width 32 height 18
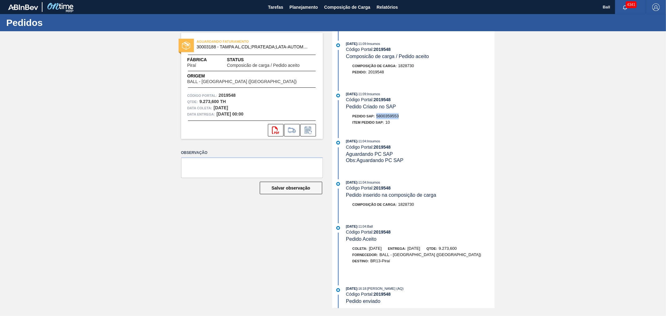
drag, startPoint x: 405, startPoint y: 116, endPoint x: 378, endPoint y: 116, distance: 27.2
click at [378, 116] on div "Pedido SAP: 5800359553" at bounding box center [420, 116] width 148 height 6
copy span "5800359553"
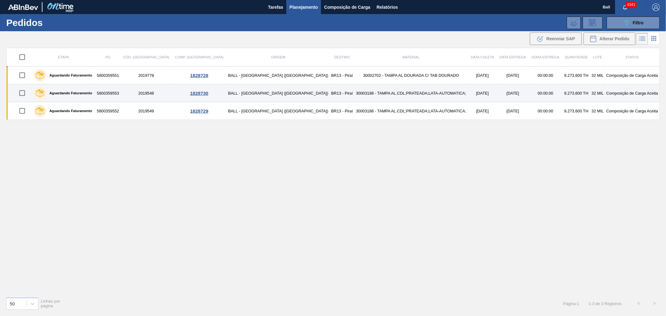
click at [354, 97] on td "30003188 - TAMPA AL.CDL;PRATEADA;LATA-AUTOMATICA;" at bounding box center [411, 93] width 114 height 18
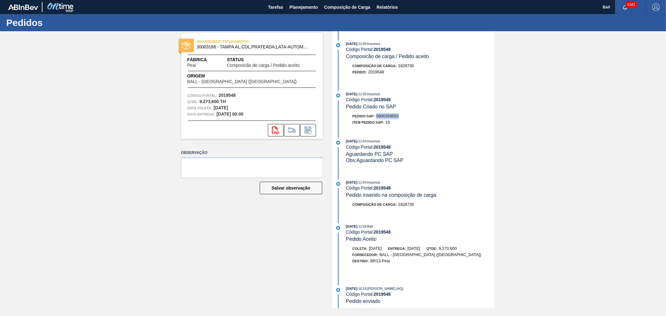
drag, startPoint x: 401, startPoint y: 117, endPoint x: 377, endPoint y: 117, distance: 23.4
click at [377, 117] on div "Pedido SAP: 5800359553" at bounding box center [420, 116] width 148 height 6
copy span "5800359553"
click at [304, 131] on icon at bounding box center [308, 129] width 10 height 7
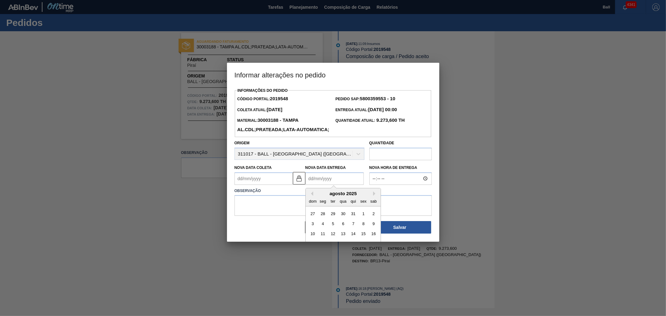
click at [328, 185] on Entrega2019548 "Nova Data Entrega" at bounding box center [334, 178] width 58 height 12
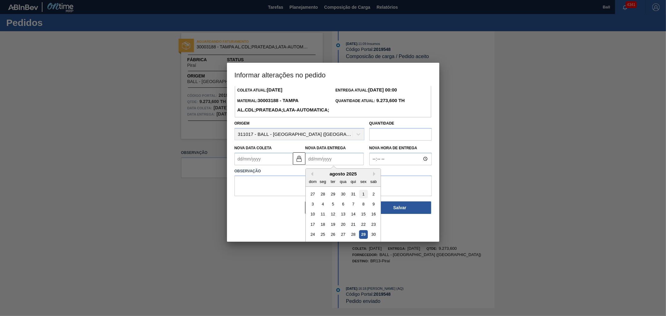
scroll to position [31, 0]
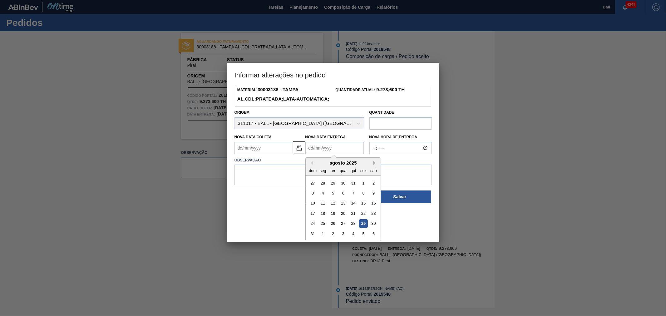
click at [373, 165] on button "Next Month" at bounding box center [375, 163] width 4 height 4
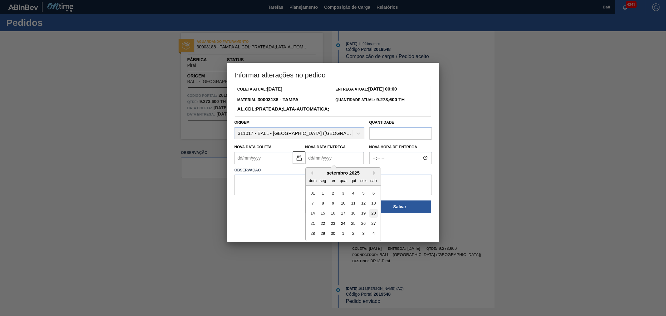
click at [373, 217] on div "20" at bounding box center [373, 213] width 8 height 8
type Coleta2019548 "20/09/2025"
type Entrega2019548 "20/09/2025"
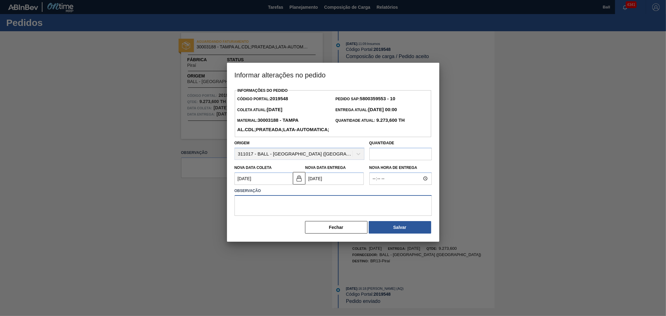
click at [252, 213] on textarea at bounding box center [333, 205] width 197 height 21
type textarea "lineatrização"
click at [383, 234] on button "Salvar" at bounding box center [400, 227] width 62 height 12
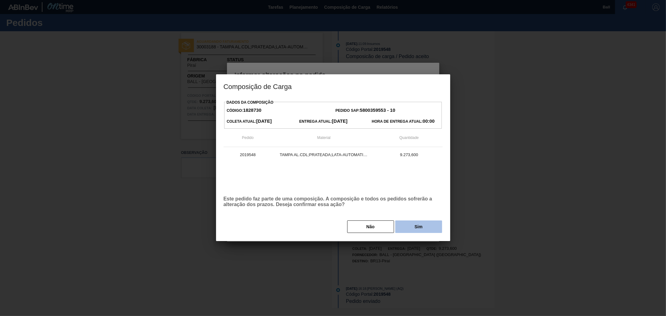
click at [423, 225] on button "Sim" at bounding box center [418, 226] width 47 height 12
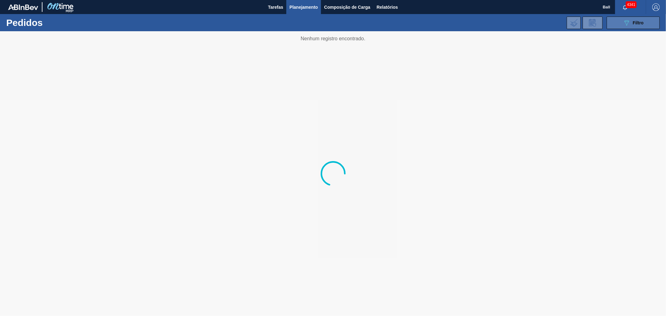
click at [630, 22] on icon "089F7B8B-B2A5-4AFE-B5C0-19BA573D28AC" at bounding box center [626, 22] width 7 height 7
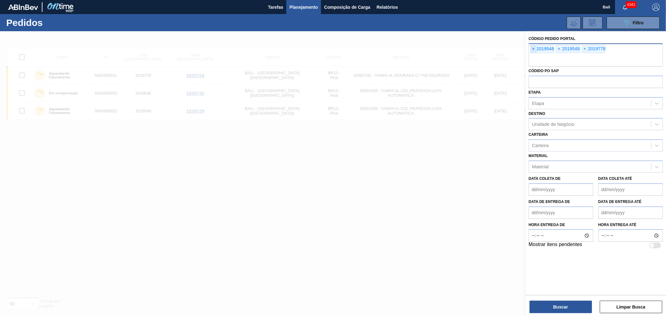
click at [534, 48] on span "×" at bounding box center [534, 48] width 6 height 7
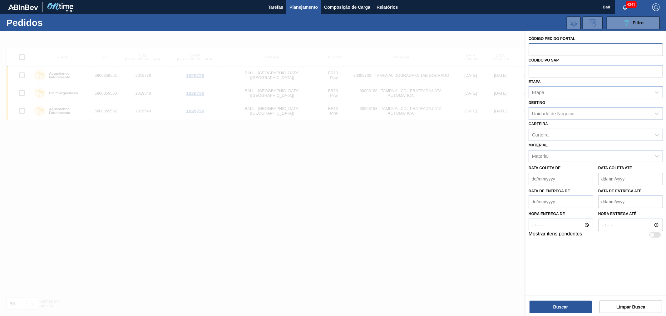
click at [534, 48] on input "text" at bounding box center [596, 49] width 134 height 12
click at [568, 308] on button "Buscar" at bounding box center [561, 307] width 62 height 12
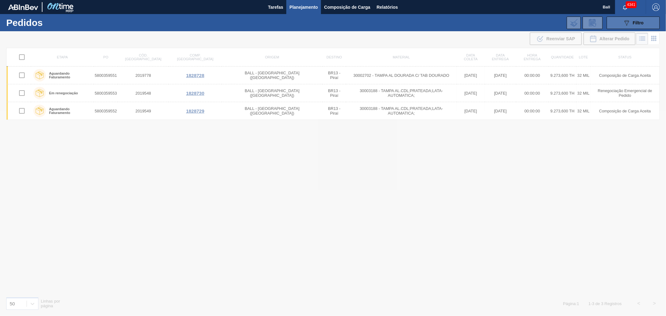
click at [636, 24] on span "Filtro" at bounding box center [638, 22] width 11 height 5
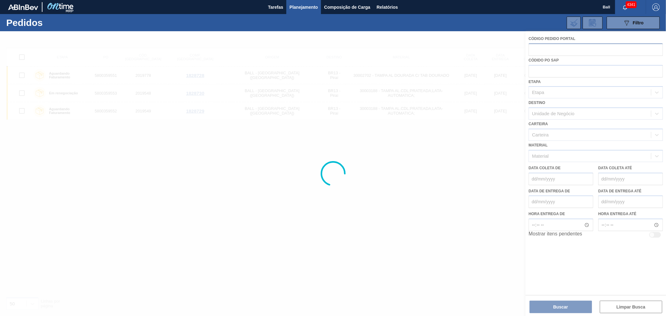
click at [547, 42] on div at bounding box center [333, 173] width 666 height 285
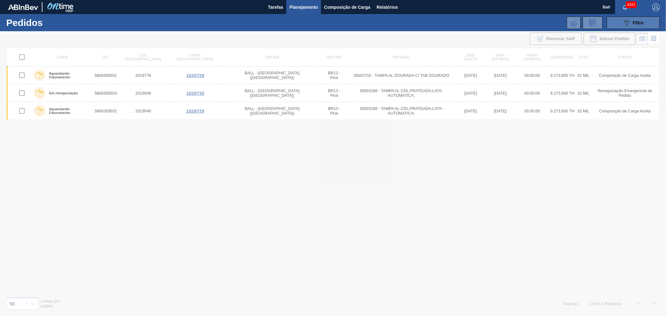
click at [640, 25] on span "Filtro" at bounding box center [638, 22] width 11 height 5
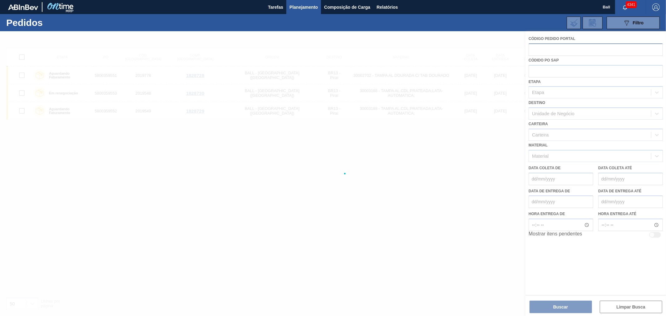
click at [569, 60] on div at bounding box center [333, 173] width 666 height 285
click at [563, 53] on div at bounding box center [333, 173] width 666 height 285
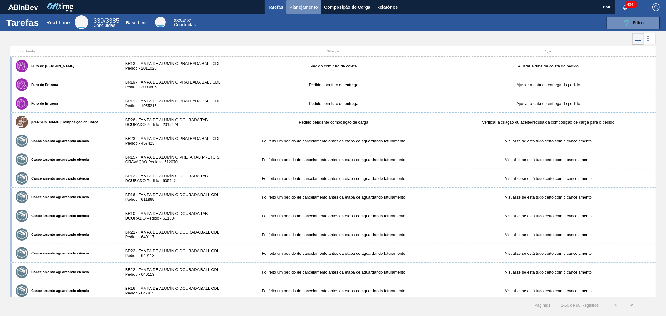
click at [314, 9] on span "Planejamento" at bounding box center [303, 6] width 28 height 7
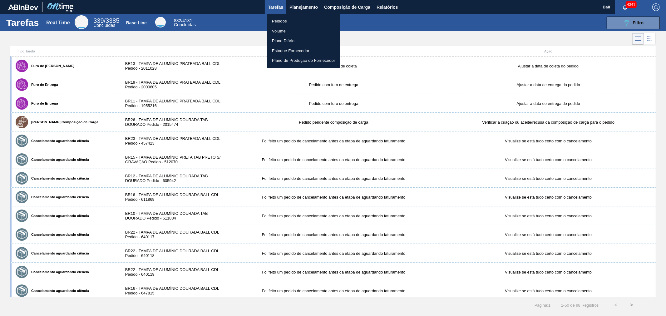
click at [299, 22] on li "Pedidos" at bounding box center [303, 21] width 73 height 10
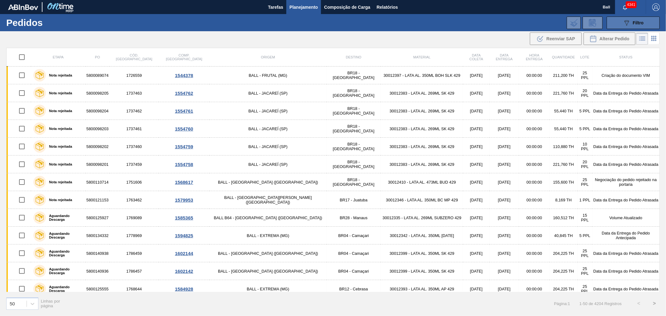
click at [629, 20] on icon "089F7B8B-B2A5-4AFE-B5C0-19BA573D28AC" at bounding box center [626, 22] width 7 height 7
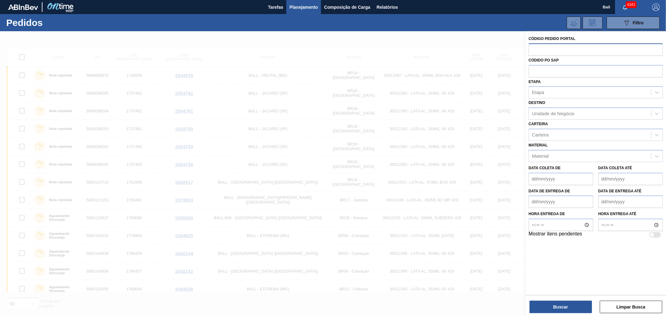
click at [533, 51] on input "text" at bounding box center [596, 49] width 134 height 12
paste input "text"
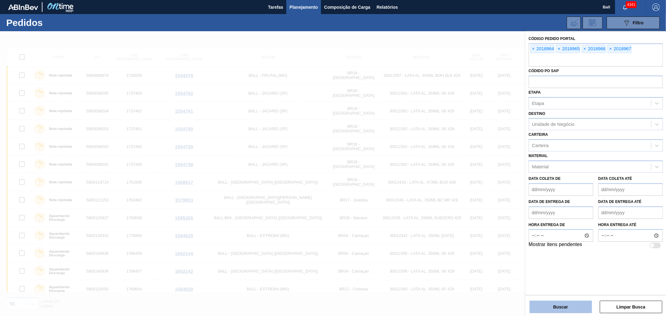
click at [556, 307] on button "Buscar" at bounding box center [561, 307] width 62 height 12
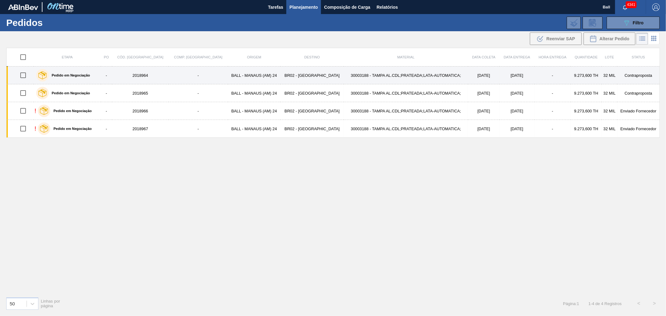
click at [169, 75] on td "-" at bounding box center [198, 76] width 59 height 18
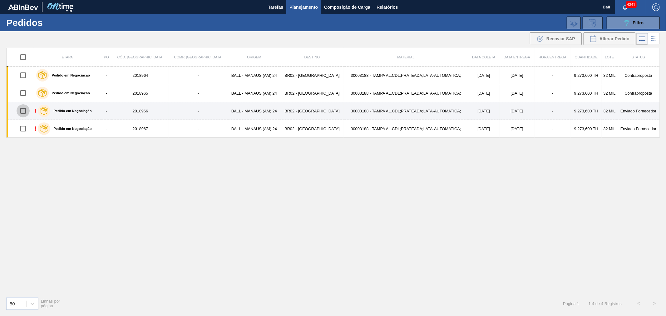
click at [29, 111] on input "checkbox" at bounding box center [23, 110] width 13 height 13
checkbox input "true"
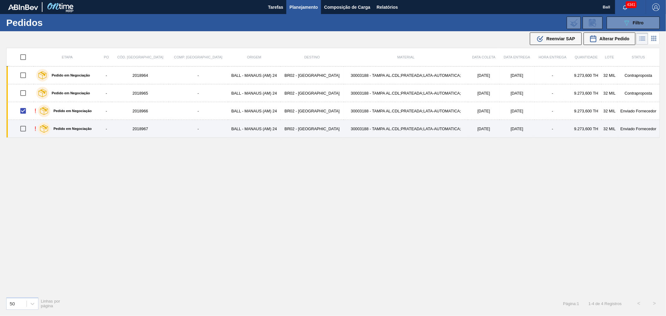
click at [23, 130] on input "checkbox" at bounding box center [23, 128] width 13 height 13
checkbox input "true"
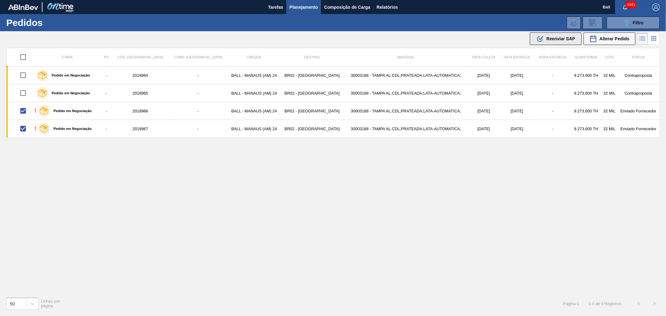
click at [561, 38] on span "Reenviar SAP" at bounding box center [560, 38] width 29 height 5
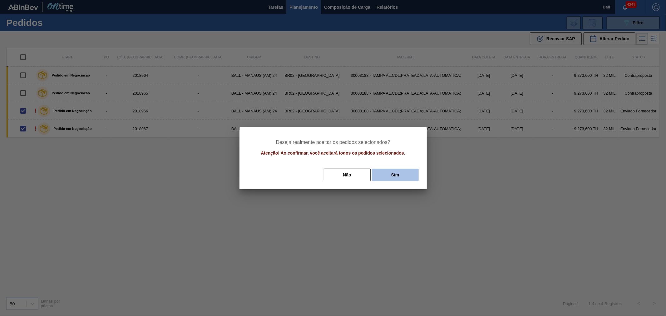
click at [395, 175] on button "Sim" at bounding box center [395, 175] width 47 height 12
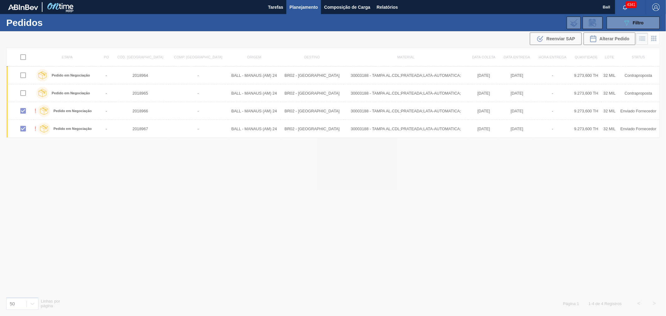
checkbox input "false"
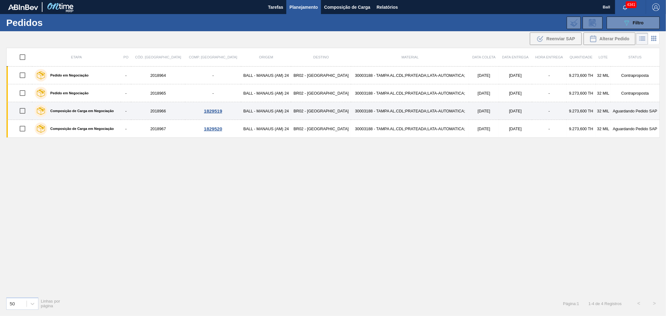
click at [351, 107] on td "30003188 - TAMPA AL.CDL;PRATEADA;LATA-AUTOMATICA;" at bounding box center [410, 111] width 118 height 18
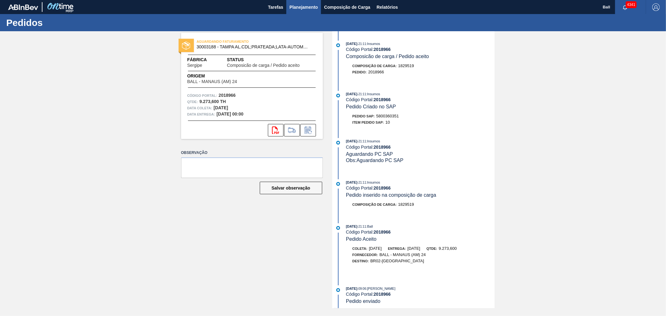
click at [306, 7] on span "Planejamento" at bounding box center [303, 6] width 28 height 7
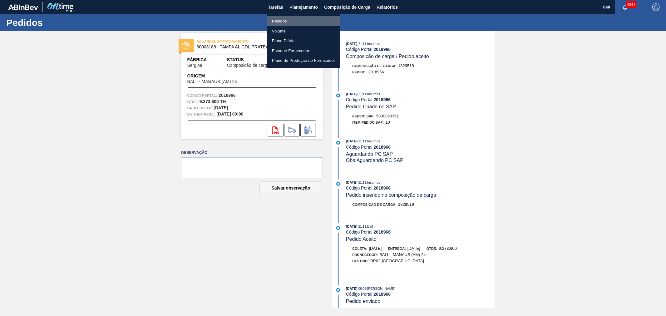
click at [289, 20] on li "Pedidos" at bounding box center [303, 21] width 73 height 10
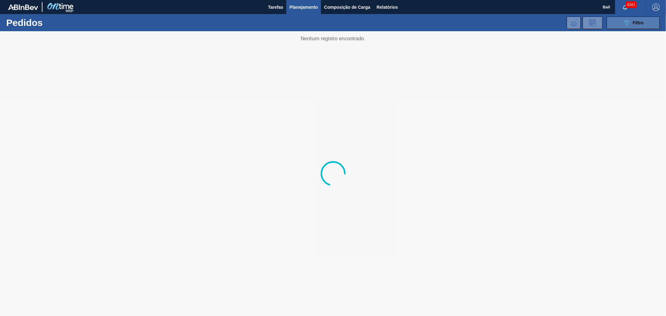
click at [639, 22] on span "Filtro" at bounding box center [638, 22] width 11 height 5
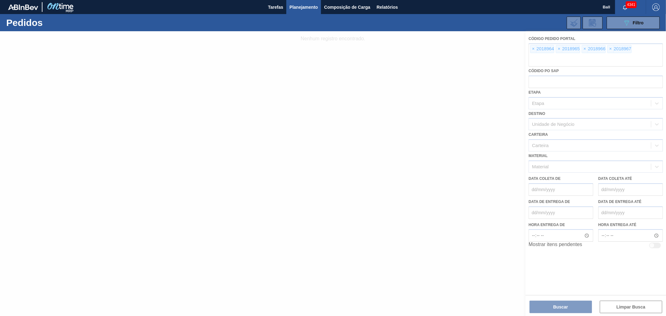
click at [535, 47] on div at bounding box center [333, 173] width 666 height 285
click at [535, 49] on div at bounding box center [333, 173] width 666 height 285
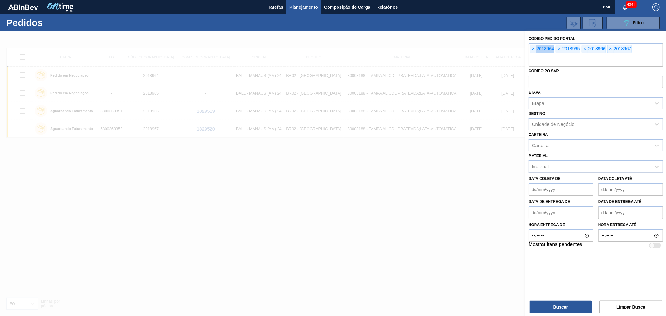
click at [535, 49] on span "×" at bounding box center [534, 48] width 6 height 7
click at [535, 55] on input "text" at bounding box center [596, 61] width 134 height 12
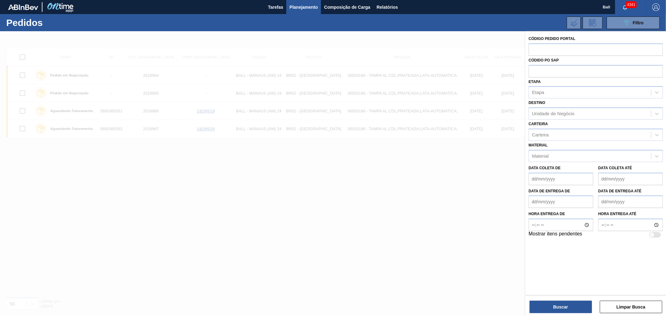
paste input "text"
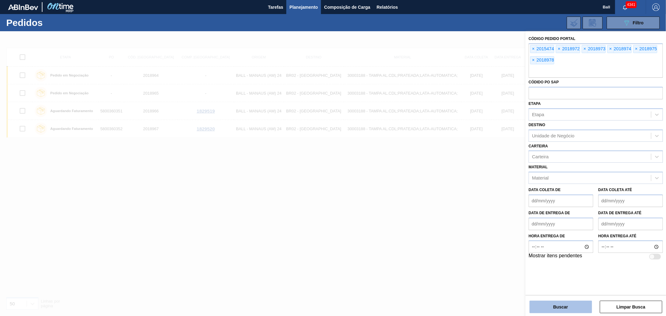
click at [550, 304] on button "Buscar" at bounding box center [561, 307] width 62 height 12
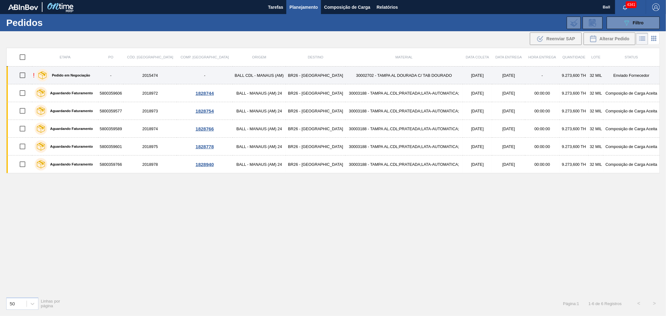
click at [365, 70] on td "30002702 - TAMPA AL DOURADA C/ TAB DOURADO" at bounding box center [403, 76] width 117 height 18
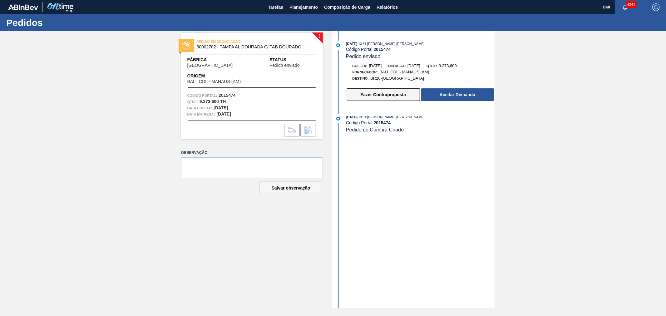
click at [389, 96] on button "Fazer Contraproposta" at bounding box center [383, 94] width 73 height 12
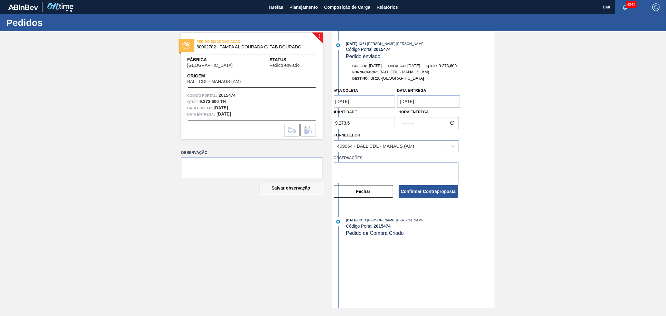
click at [388, 148] on div "409964 - BALL CDL - MANAUS (AM)" at bounding box center [375, 145] width 77 height 5
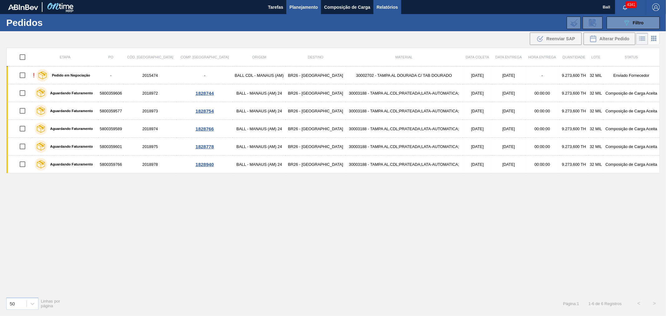
click at [387, 7] on span "Relatórios" at bounding box center [387, 6] width 21 height 7
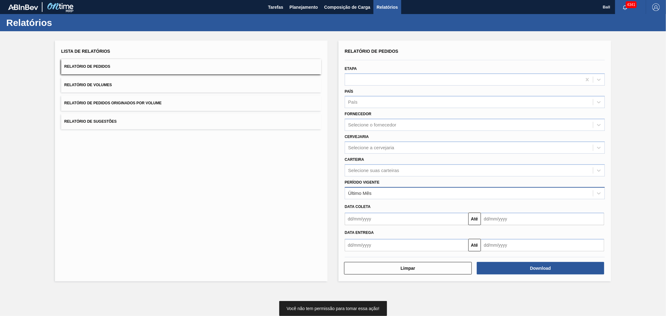
click at [369, 193] on div "Último Mês" at bounding box center [359, 192] width 23 height 5
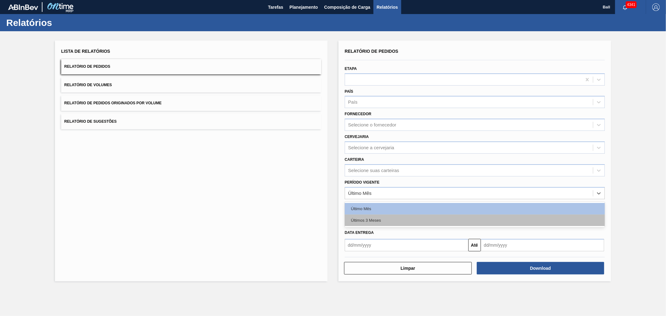
click at [359, 221] on div "Últimos 3 Meses" at bounding box center [475, 221] width 260 height 12
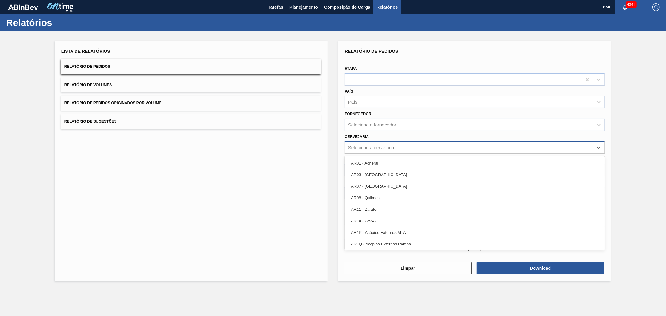
click at [362, 147] on div "Selecione a cervejaria" at bounding box center [371, 147] width 46 height 5
click at [314, 158] on div "Lista de Relatórios Relatório de Pedidos Relatório de Volumes Relatório de Pedi…" at bounding box center [191, 161] width 273 height 241
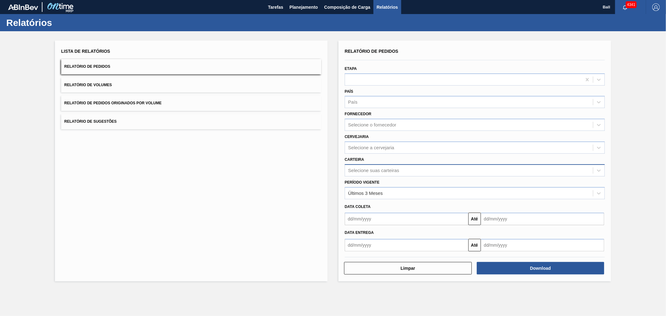
click at [382, 164] on div "Selecione suas carteiras" at bounding box center [475, 170] width 260 height 12
type input "tam"
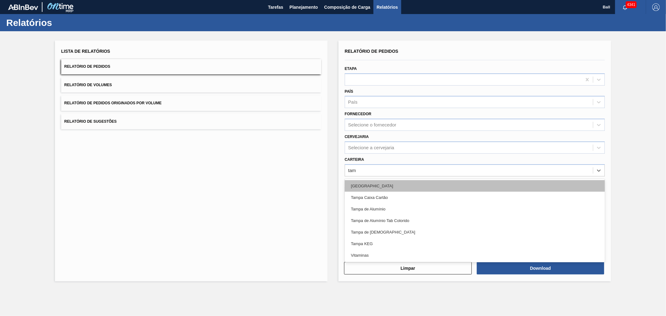
click at [378, 183] on div "Tampa" at bounding box center [475, 186] width 260 height 12
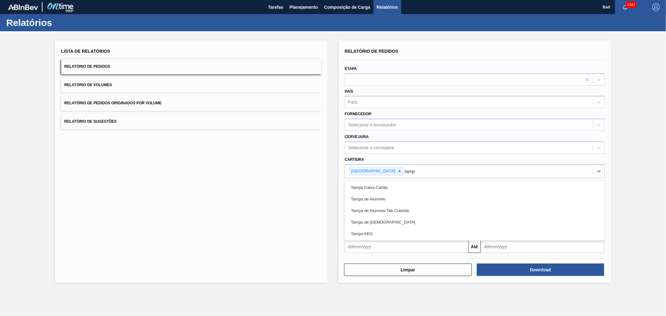
type input "tampa"
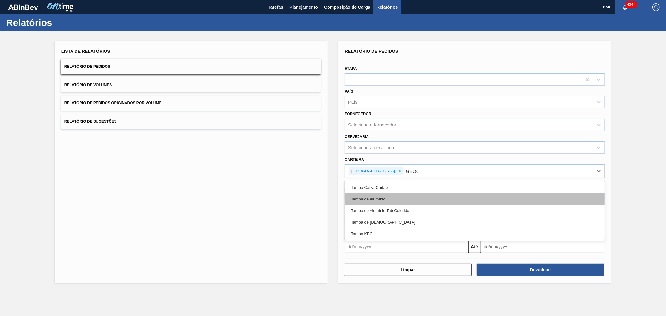
click at [379, 198] on div "Tampa de Alumínio" at bounding box center [475, 199] width 260 height 12
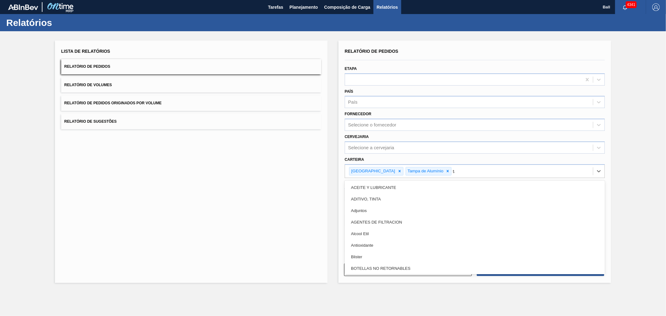
type input "tam"
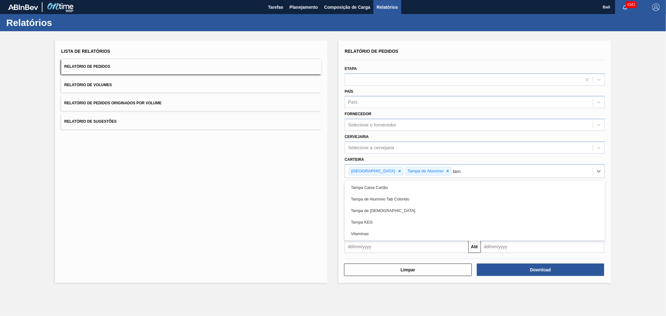
click at [378, 198] on div "Tampa de Alumínio Tab Colorido" at bounding box center [475, 199] width 260 height 12
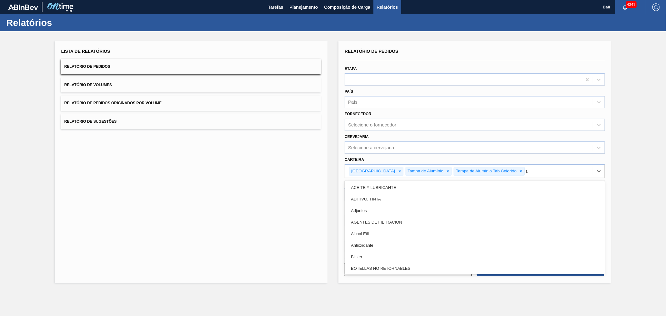
type input "tam"
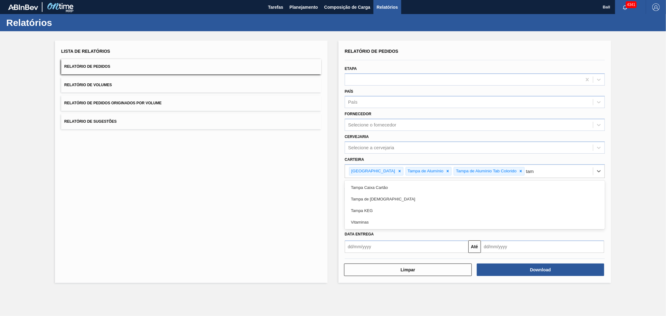
click at [378, 198] on div "Tampa de [DEMOGRAPHIC_DATA]" at bounding box center [475, 199] width 260 height 12
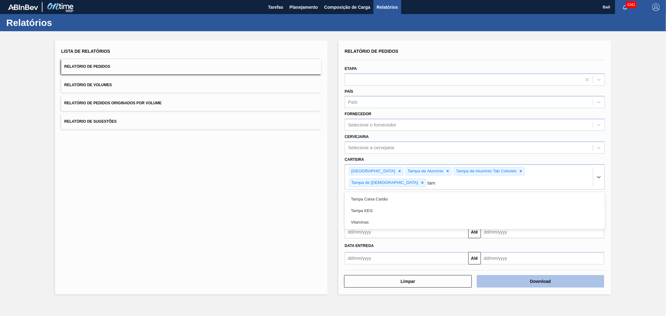
type input "tam"
click at [571, 275] on button "Download" at bounding box center [541, 281] width 128 height 12
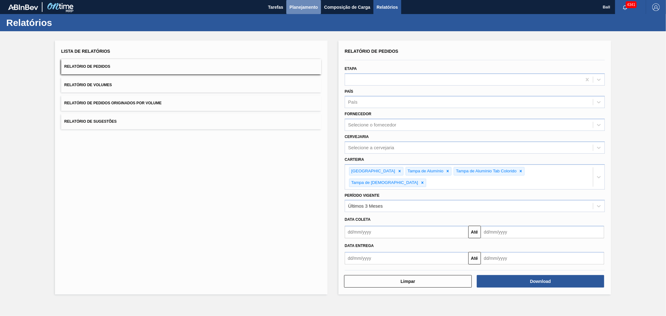
click at [304, 7] on span "Planejamento" at bounding box center [303, 6] width 28 height 7
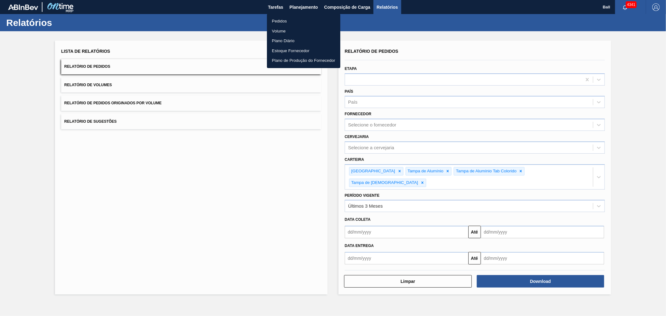
click at [289, 21] on li "Pedidos" at bounding box center [303, 21] width 73 height 10
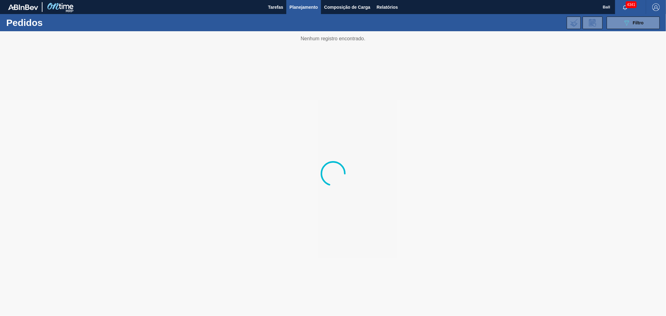
click at [629, 16] on div "089F7B8B-B2A5-4AFE-B5C0-19BA573D28AC Filtro Código Pedido Portal × 2015474 × 20…" at bounding box center [382, 22] width 562 height 19
click at [629, 19] on icon "089F7B8B-B2A5-4AFE-B5C0-19BA573D28AC" at bounding box center [626, 22] width 7 height 7
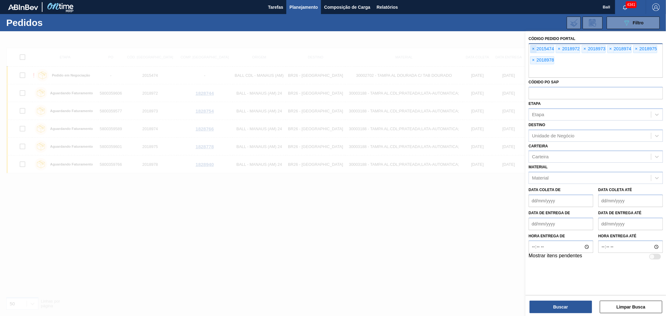
click at [535, 49] on span "×" at bounding box center [534, 48] width 6 height 7
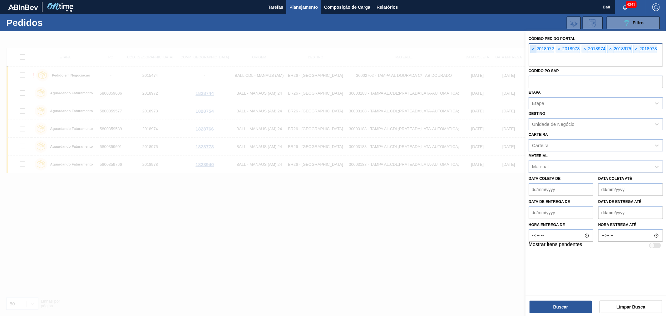
click at [535, 49] on span "×" at bounding box center [534, 48] width 6 height 7
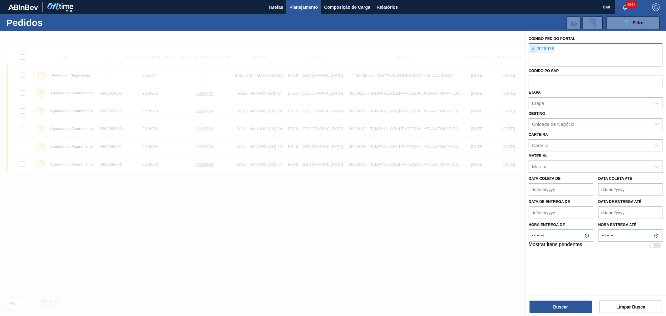
click at [535, 55] on input "text" at bounding box center [596, 61] width 134 height 12
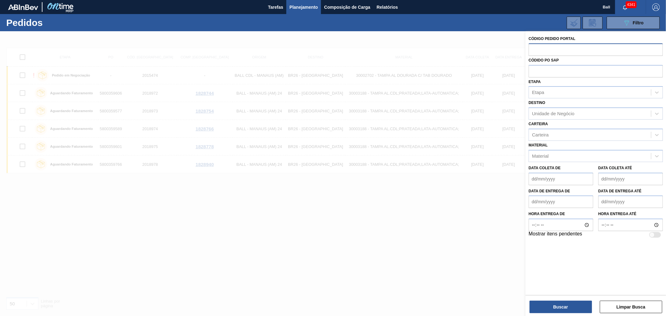
click at [535, 49] on input "text" at bounding box center [596, 49] width 134 height 12
paste input "text"
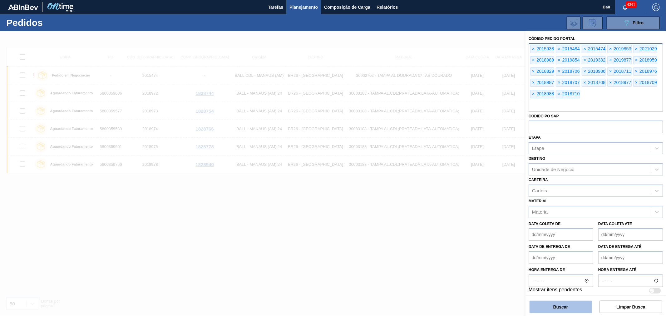
click at [566, 306] on button "Buscar" at bounding box center [561, 307] width 62 height 12
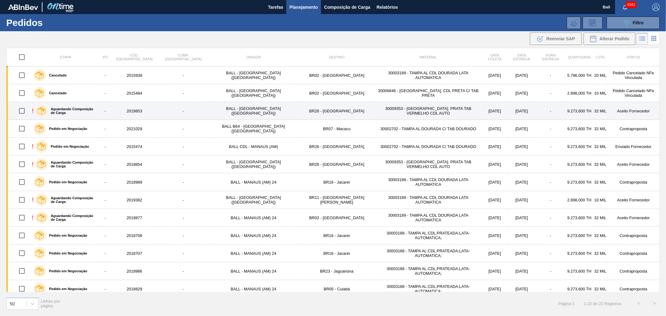
click at [375, 107] on td "30009353 - TAMPA AL. PRATA TAB VERMELHO CDL AUTO" at bounding box center [428, 111] width 107 height 18
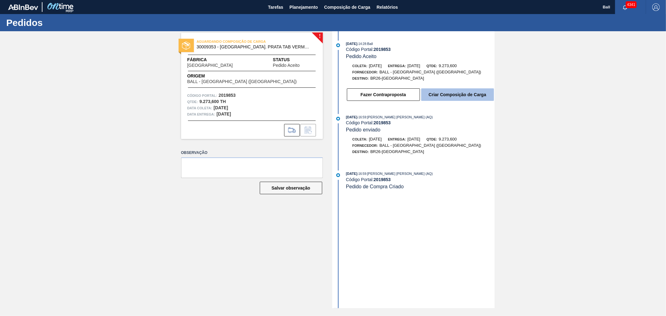
click at [447, 96] on button "Criar Composição de Carga" at bounding box center [457, 94] width 73 height 12
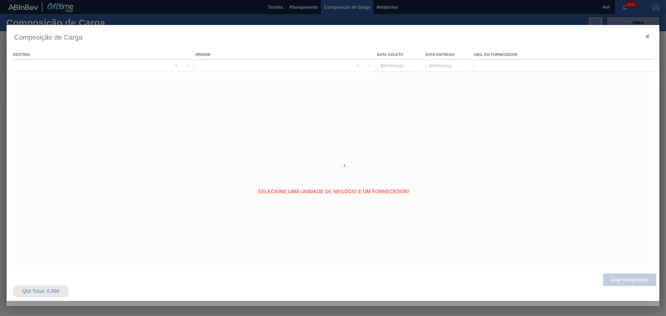
type coleta "07/09/2025"
type entrega "12/09/2025"
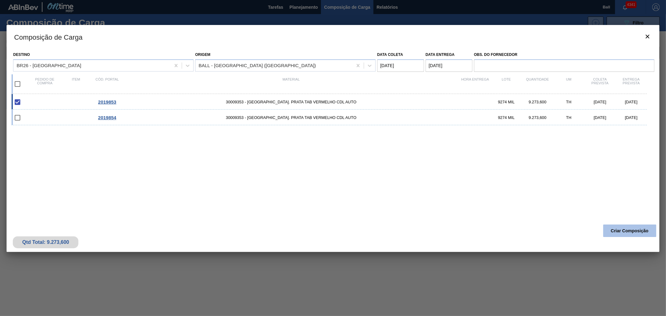
click at [625, 232] on button "Criar Composição" at bounding box center [629, 231] width 53 height 12
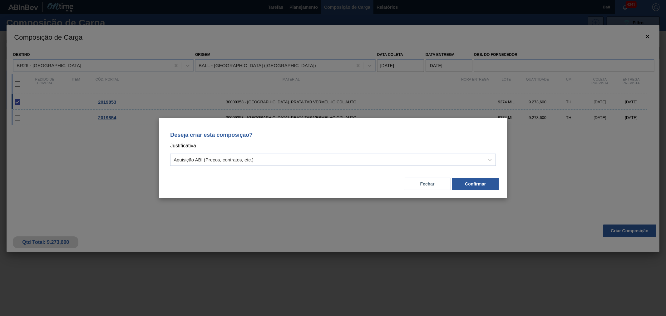
drag, startPoint x: 472, startPoint y: 183, endPoint x: 294, endPoint y: 151, distance: 180.8
click at [303, 156] on div "Deseja criar esta composição? Justificativa Aquisição ABI (Preços, contratos, e…" at bounding box center [333, 158] width 348 height 80
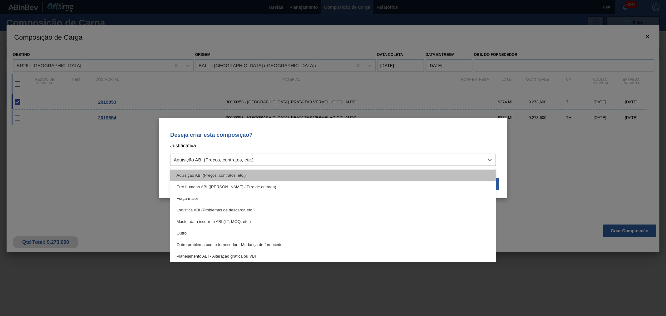
drag, startPoint x: 284, startPoint y: 158, endPoint x: 275, endPoint y: 169, distance: 13.8
click at [283, 158] on div "Aquisição ABI (Preços, contratos, etc.)" at bounding box center [327, 159] width 314 height 9
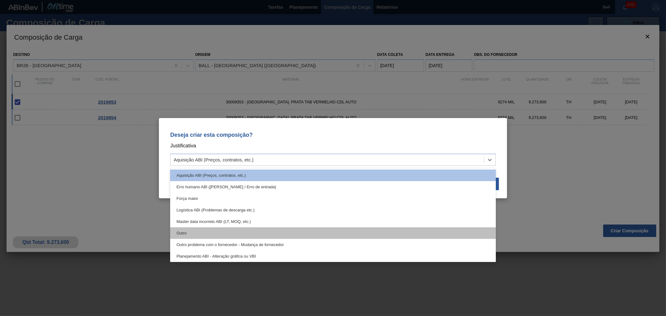
click at [210, 230] on div "Outro" at bounding box center [333, 233] width 326 height 12
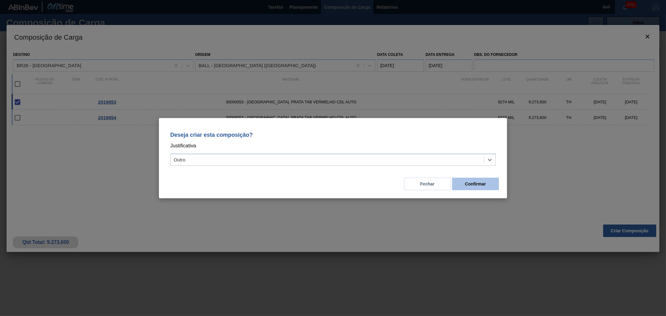
click at [469, 180] on button "Confirmar" at bounding box center [475, 184] width 47 height 12
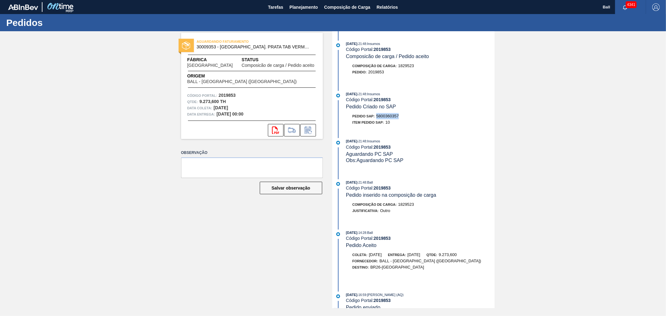
drag, startPoint x: 402, startPoint y: 119, endPoint x: 378, endPoint y: 117, distance: 23.5
click at [378, 117] on div "Pedido SAP: 5800360357" at bounding box center [420, 116] width 148 height 6
copy span "5800360357"
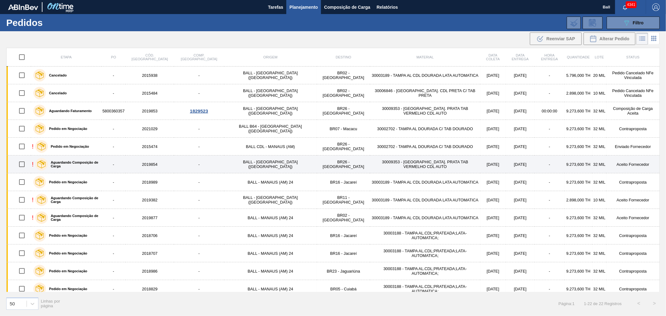
click at [211, 161] on td "-" at bounding box center [199, 165] width 50 height 18
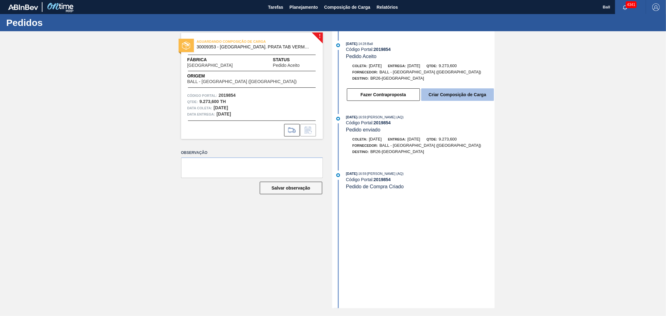
click at [452, 99] on button "Criar Composição de Carga" at bounding box center [457, 94] width 73 height 12
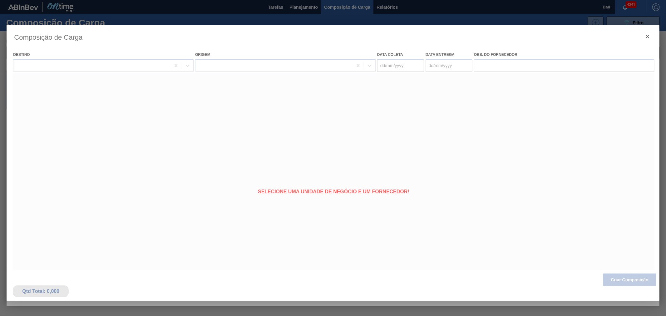
type coleta "[DATE]"
type entrega "[DATE]"
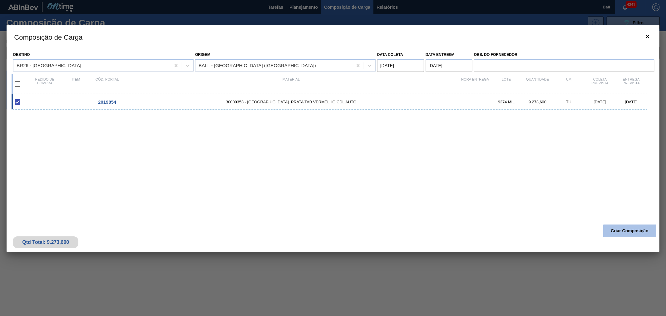
click at [633, 228] on button "Criar Composição" at bounding box center [629, 231] width 53 height 12
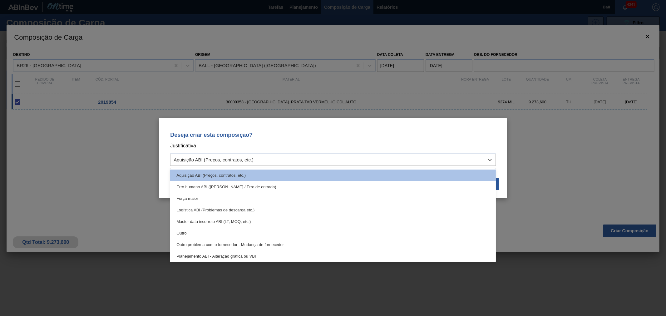
click at [296, 160] on div "Aquisição ABI (Preços, contratos, etc.)" at bounding box center [327, 159] width 314 height 9
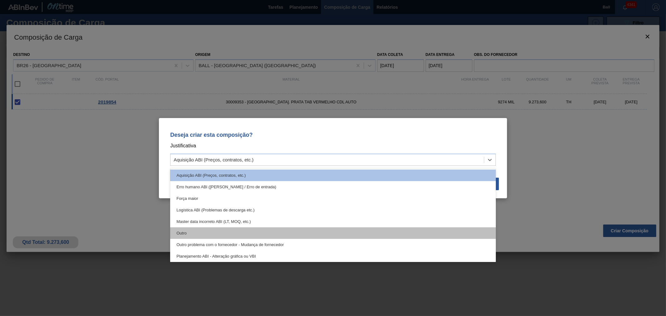
click at [245, 230] on div "Outro" at bounding box center [333, 233] width 326 height 12
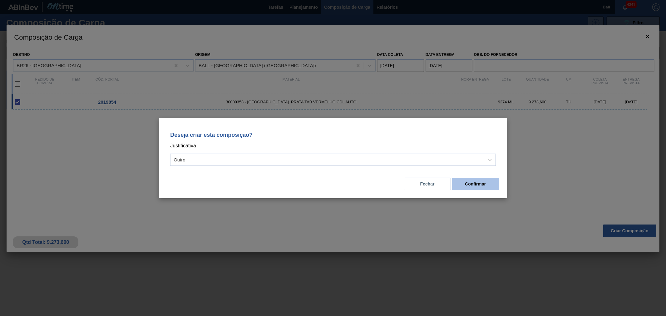
click at [471, 184] on button "Confirmar" at bounding box center [475, 184] width 47 height 12
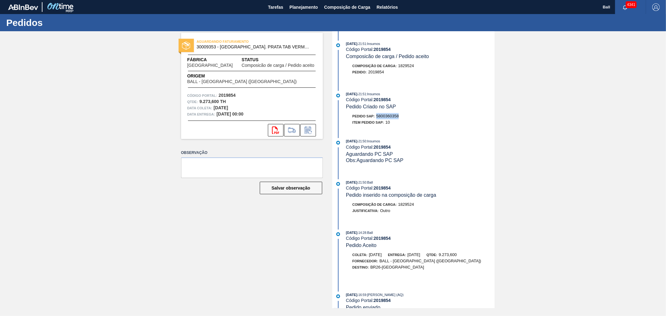
drag, startPoint x: 403, startPoint y: 119, endPoint x: 375, endPoint y: 119, distance: 27.8
click at [375, 119] on div "Pedido SAP: 5800360358" at bounding box center [420, 116] width 148 height 6
copy span "5800360358"
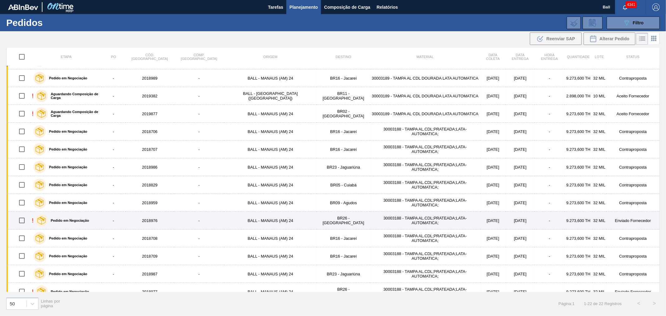
scroll to position [166, 0]
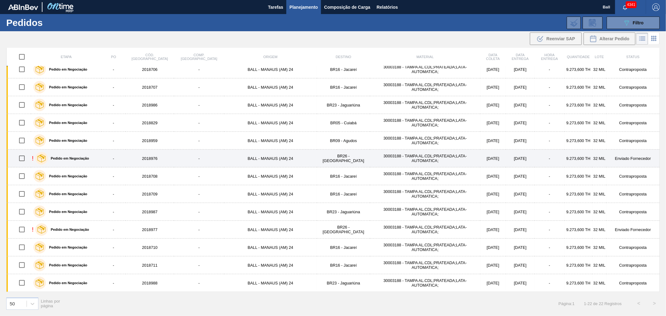
click at [370, 156] on td "30003188 - TAMPA AL.CDL;PRATEADA;LATA-AUTOMATICA;" at bounding box center [425, 159] width 110 height 18
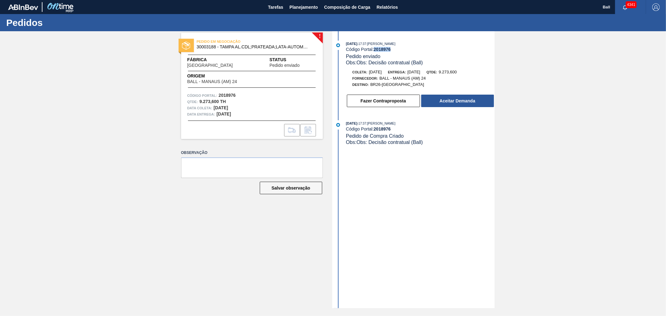
drag, startPoint x: 393, startPoint y: 52, endPoint x: 375, endPoint y: 52, distance: 17.8
click at [375, 52] on div "Código Portal: 2018976" at bounding box center [420, 49] width 148 height 5
click at [382, 102] on button "Fazer Contraproposta" at bounding box center [383, 101] width 73 height 12
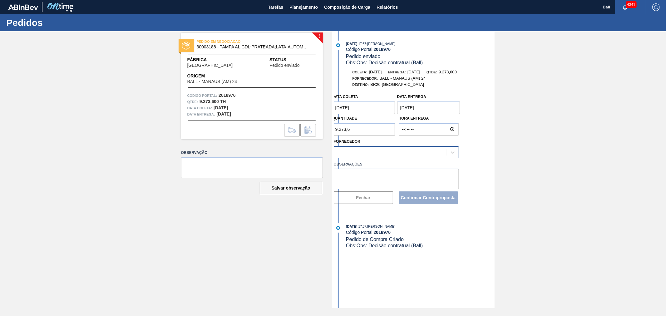
click at [368, 156] on div at bounding box center [390, 152] width 113 height 9
click at [533, 163] on div "! PEDIDO EM NEGOCIAÇÃO 30003188 - [GEOGRAPHIC_DATA] AL.CDL;PRATEADA;LATA-AUTOMA…" at bounding box center [333, 169] width 666 height 277
click at [291, 5] on span "Planejamento" at bounding box center [303, 6] width 28 height 7
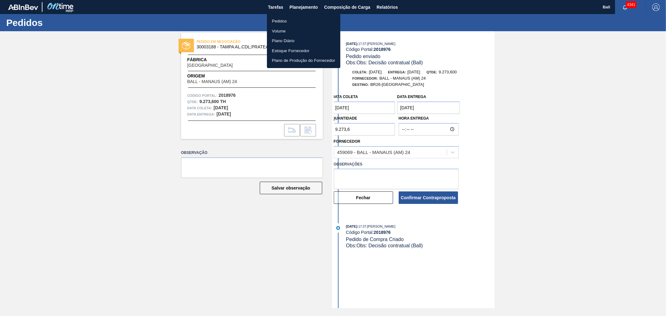
drag, startPoint x: 293, startPoint y: 20, endPoint x: 335, endPoint y: 23, distance: 42.2
click at [293, 20] on li "Pedidos" at bounding box center [303, 21] width 73 height 10
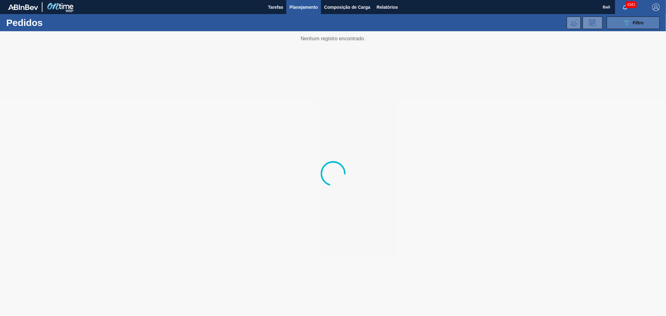
click at [608, 22] on div "089F7B8B-B2A5-4AFE-B5C0-19BA573D28AC Filtro Código Pedido Portal × 2015938 × 20…" at bounding box center [382, 22] width 562 height 19
click at [632, 22] on div "089F7B8B-B2A5-4AFE-B5C0-19BA573D28AC Filtro" at bounding box center [633, 22] width 21 height 7
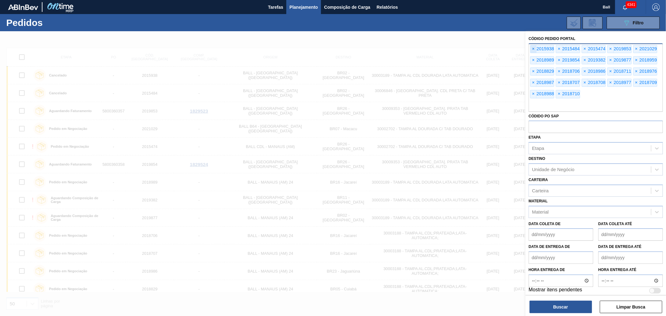
click at [535, 47] on span "×" at bounding box center [534, 48] width 6 height 7
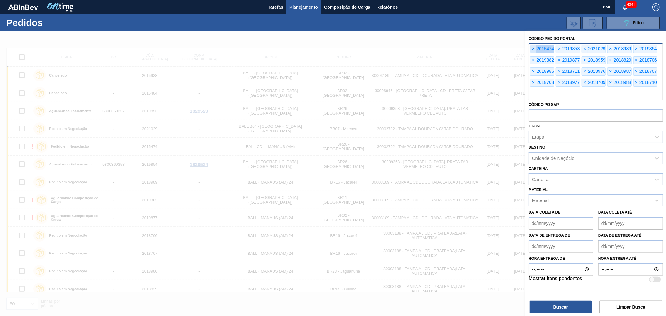
click at [535, 47] on span "×" at bounding box center [534, 48] width 6 height 7
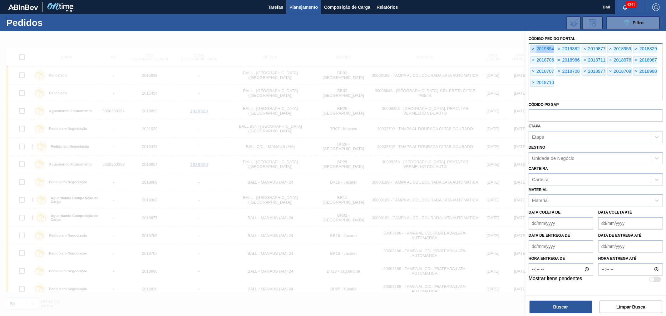
click at [535, 47] on span "×" at bounding box center [534, 48] width 6 height 7
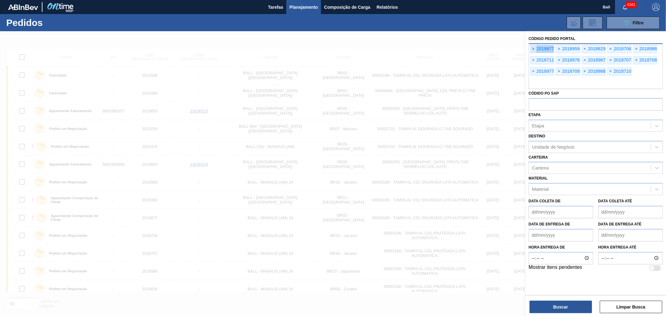
click at [535, 47] on span "×" at bounding box center [534, 48] width 6 height 7
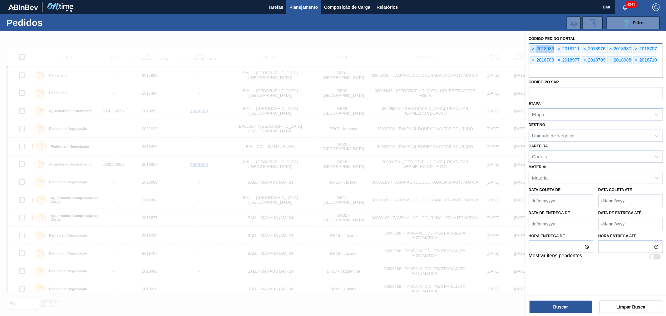
click at [535, 47] on span "×" at bounding box center [534, 48] width 6 height 7
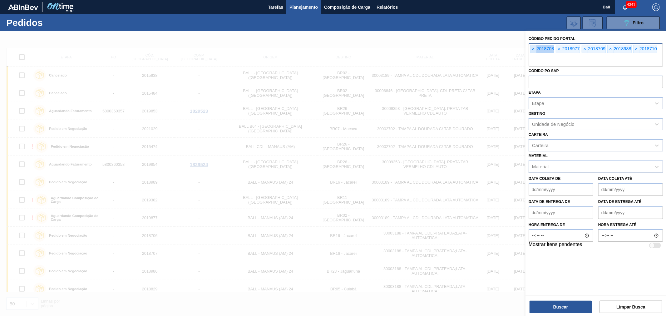
click at [535, 47] on span "×" at bounding box center [534, 48] width 6 height 7
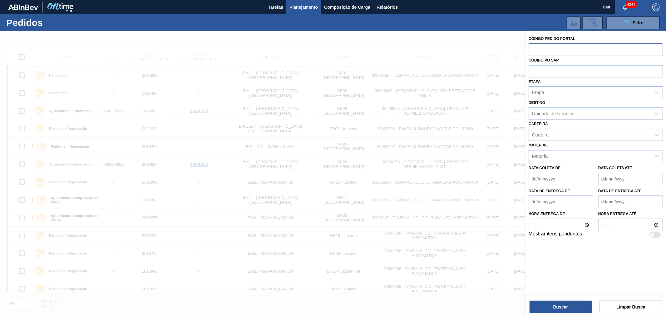
click at [535, 47] on input "text" at bounding box center [596, 49] width 134 height 12
click at [534, 71] on input "text" at bounding box center [596, 71] width 134 height 12
paste input "5800340026"
type input "5800340026"
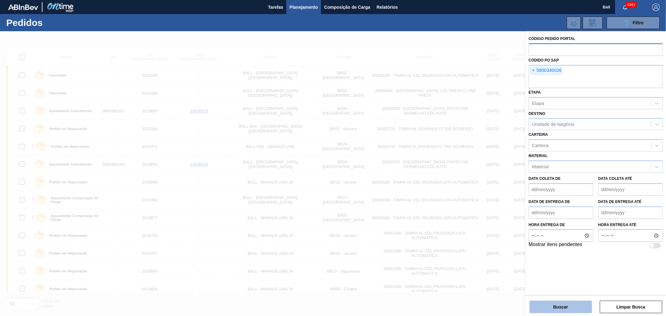
click at [556, 310] on button "Buscar" at bounding box center [561, 307] width 62 height 12
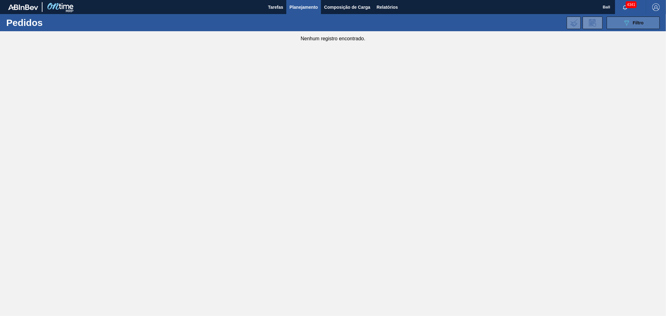
click at [634, 24] on span "Filtro" at bounding box center [638, 22] width 11 height 5
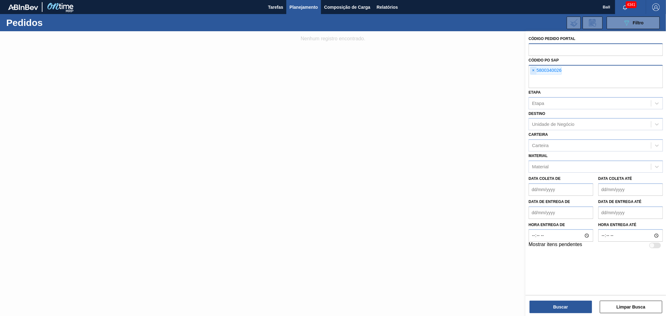
click at [535, 71] on span "×" at bounding box center [534, 70] width 6 height 7
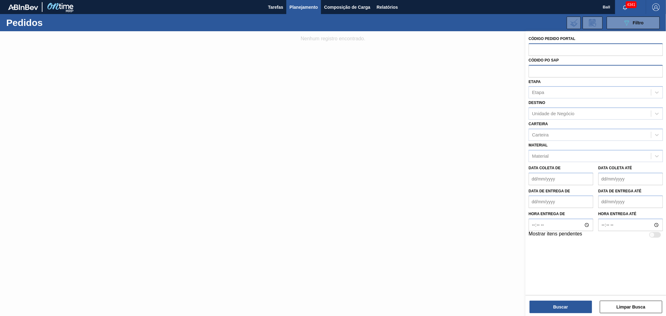
click at [535, 48] on input "text" at bounding box center [596, 49] width 134 height 12
paste input "2000575"
type input "2000575"
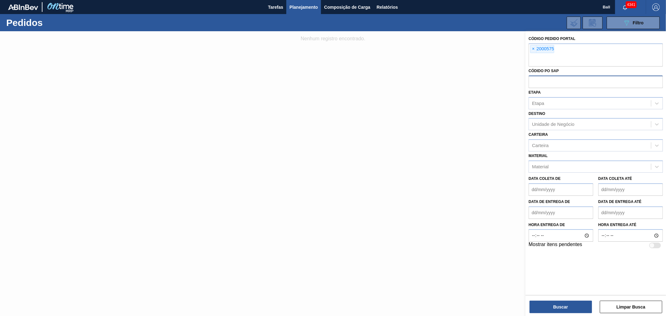
click at [507, 51] on div at bounding box center [333, 189] width 666 height 316
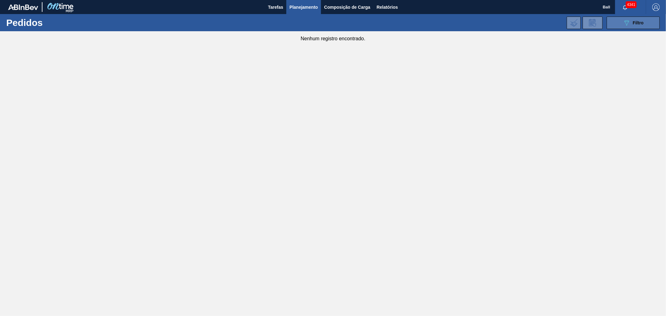
click at [628, 25] on icon "089F7B8B-B2A5-4AFE-B5C0-19BA573D28AC" at bounding box center [626, 22] width 7 height 7
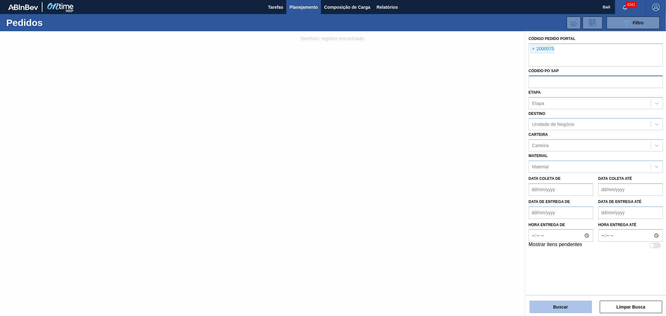
click at [544, 305] on button "Buscar" at bounding box center [561, 307] width 62 height 12
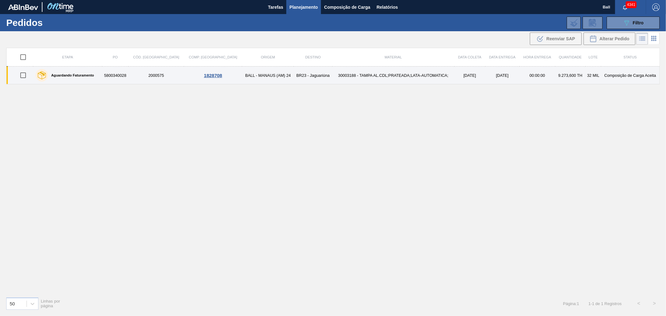
click at [363, 77] on td "30003188 - TAMPA AL.CDL;PRATEADA;LATA-AUTOMATICA;" at bounding box center [393, 76] width 122 height 18
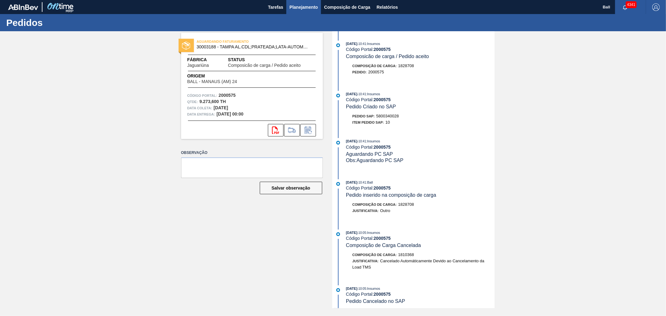
click at [309, 9] on span "Planejamento" at bounding box center [303, 6] width 28 height 7
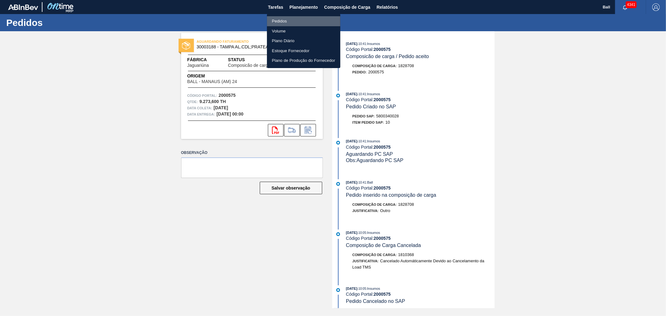
click at [289, 22] on li "Pedidos" at bounding box center [303, 21] width 73 height 10
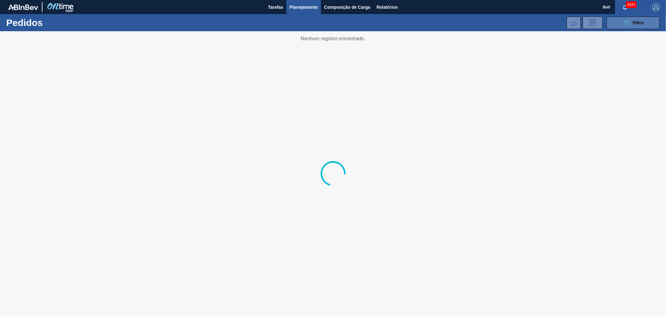
click at [613, 22] on button "089F7B8B-B2A5-4AFE-B5C0-19BA573D28AC Filtro" at bounding box center [633, 23] width 53 height 12
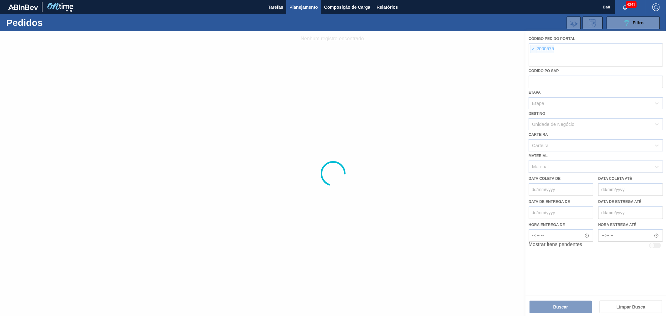
click at [536, 47] on div at bounding box center [333, 173] width 666 height 285
click at [535, 48] on div at bounding box center [333, 173] width 666 height 285
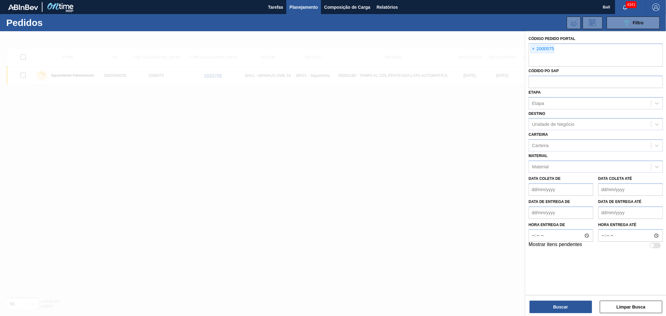
click at [535, 48] on span "×" at bounding box center [534, 48] width 6 height 7
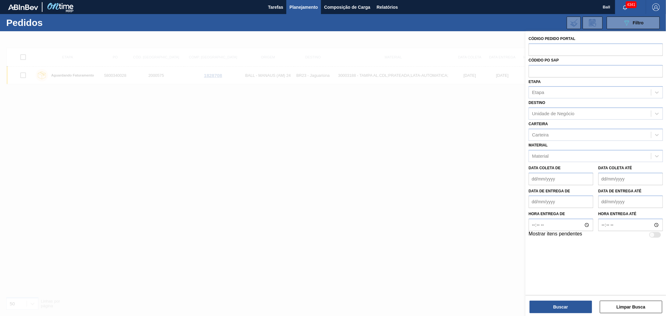
paste input "2019877"
type input "2019877"
click at [570, 309] on button "Buscar" at bounding box center [561, 307] width 62 height 12
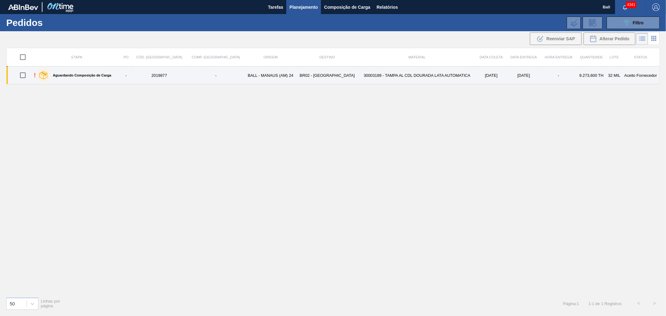
click at [417, 73] on td "30003189 - TAMPA AL CDL DOURADA LATA AUTOMATICA" at bounding box center [417, 76] width 118 height 18
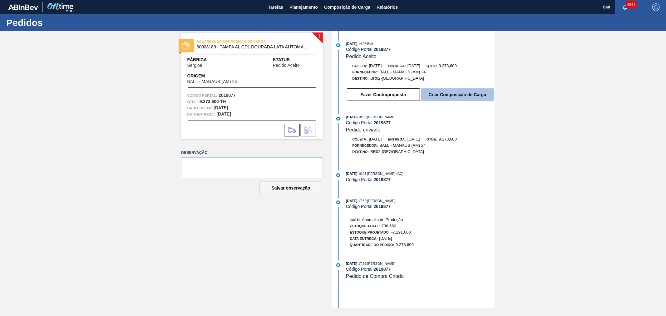
click at [462, 94] on button "Criar Composição de Carga" at bounding box center [457, 94] width 73 height 12
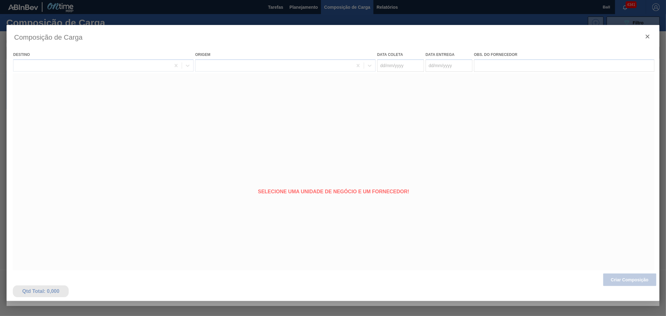
type coleta "[DATE]"
type entrega "[DATE]"
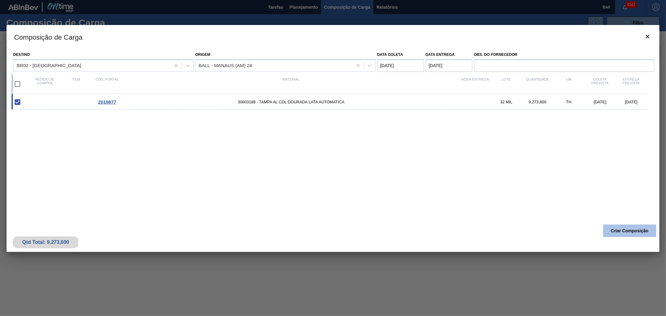
click at [633, 231] on button "Criar Composição" at bounding box center [629, 231] width 53 height 12
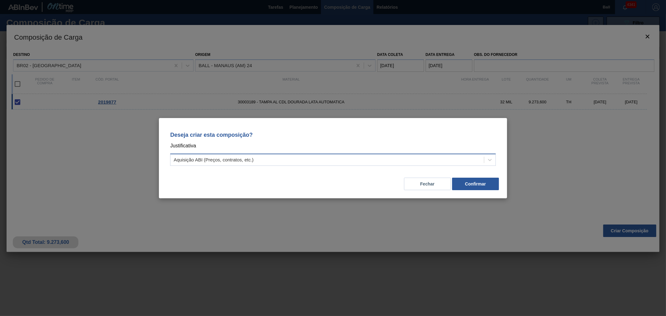
click at [236, 160] on div "Aquisição ABI (Preços, contratos, etc.)" at bounding box center [214, 159] width 80 height 5
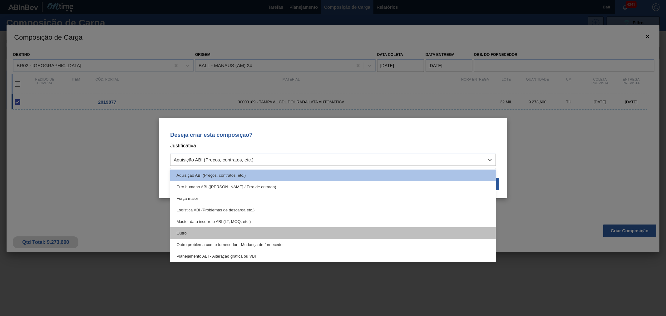
click at [216, 233] on div "Outro" at bounding box center [333, 233] width 326 height 12
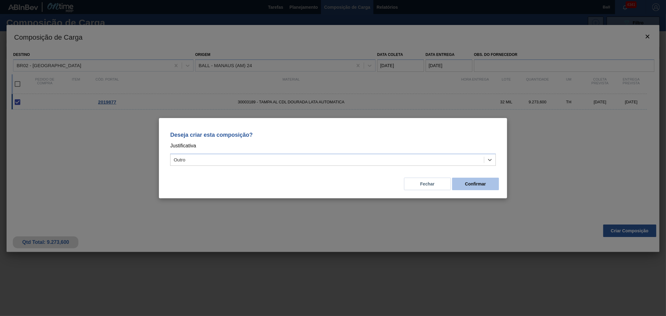
click at [469, 185] on button "Confirmar" at bounding box center [475, 184] width 47 height 12
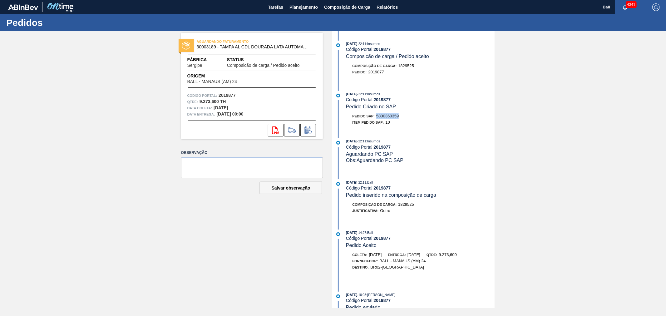
drag, startPoint x: 402, startPoint y: 119, endPoint x: 376, endPoint y: 119, distance: 25.3
click at [376, 119] on div "Pedido SAP: 5800360359" at bounding box center [420, 116] width 148 height 6
copy span "5800360359"
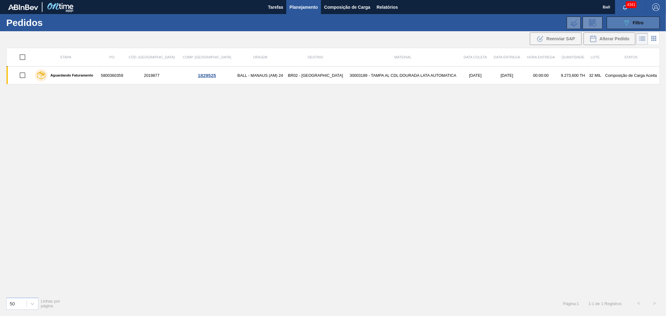
click at [628, 22] on icon "089F7B8B-B2A5-4AFE-B5C0-19BA573D28AC" at bounding box center [626, 22] width 7 height 7
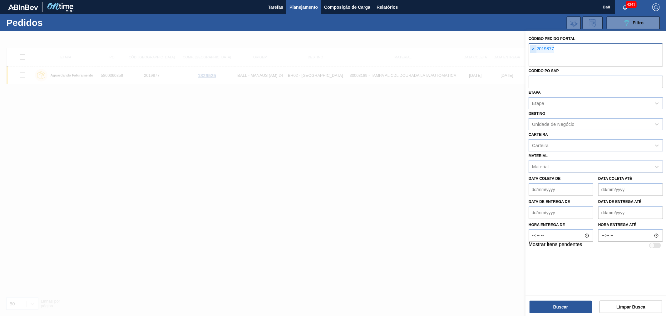
click at [535, 51] on span "×" at bounding box center [534, 48] width 6 height 7
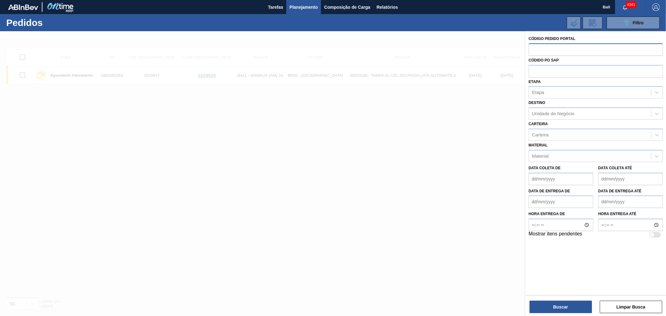
paste input "2019382"
type input "2019382"
click at [553, 305] on button "Buscar" at bounding box center [561, 307] width 62 height 12
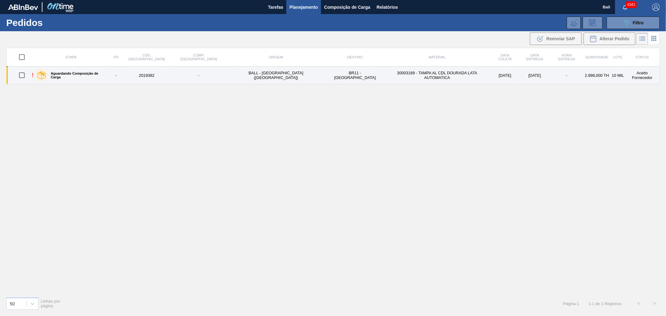
click at [26, 76] on input "checkbox" at bounding box center [21, 75] width 13 height 13
checkbox input "true"
click at [443, 77] on td "30003189 - TAMPA AL CDL DOURADA LATA AUTOMATICA" at bounding box center [436, 76] width 107 height 18
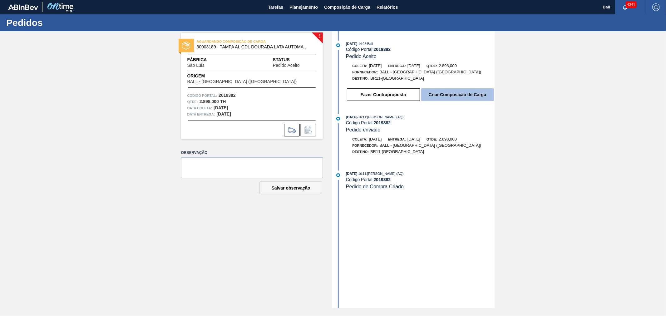
click at [450, 95] on button "Criar Composição de Carga" at bounding box center [457, 94] width 73 height 12
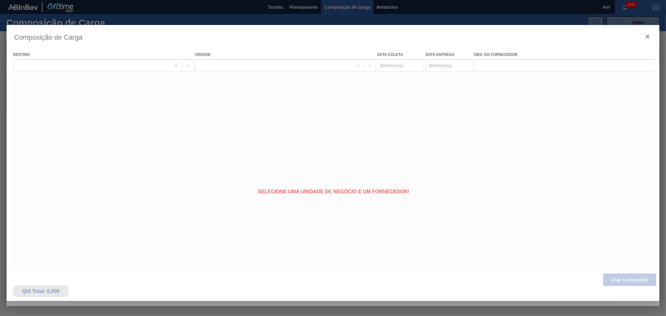
type coleta "[DATE]"
type entrega "[DATE]"
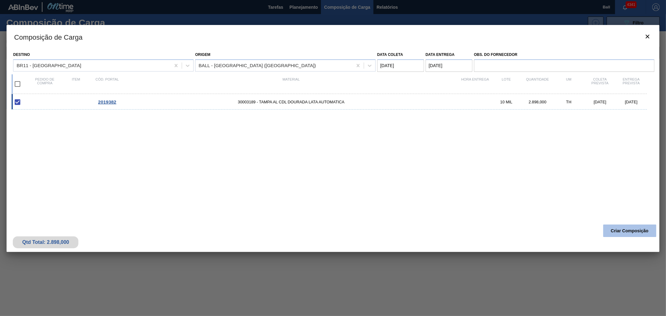
click at [630, 230] on button "Criar Composição" at bounding box center [629, 231] width 53 height 12
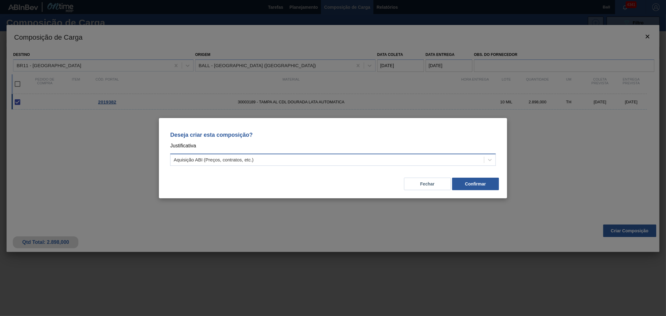
click at [231, 158] on div "Aquisição ABI (Preços, contratos, etc.)" at bounding box center [214, 159] width 80 height 5
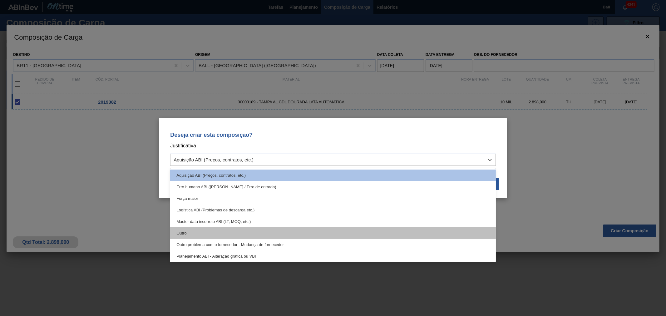
click at [214, 230] on div "Outro" at bounding box center [333, 233] width 326 height 12
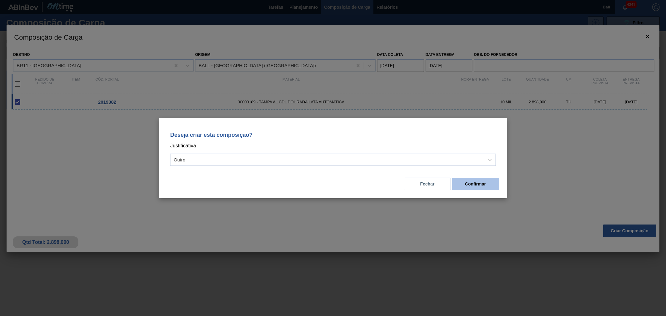
click at [473, 179] on button "Confirmar" at bounding box center [475, 184] width 47 height 12
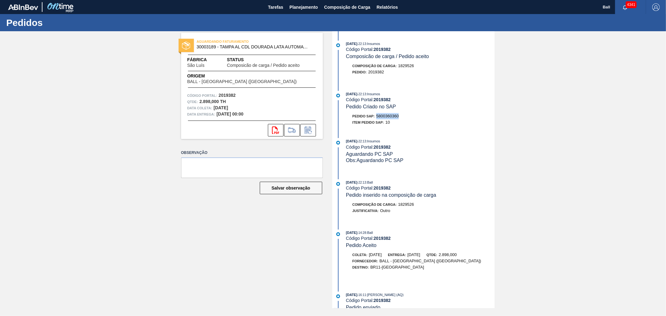
drag, startPoint x: 401, startPoint y: 117, endPoint x: 378, endPoint y: 117, distance: 23.1
click at [378, 117] on div "Pedido SAP: 5800360360" at bounding box center [420, 116] width 148 height 6
copy span "5800360360"
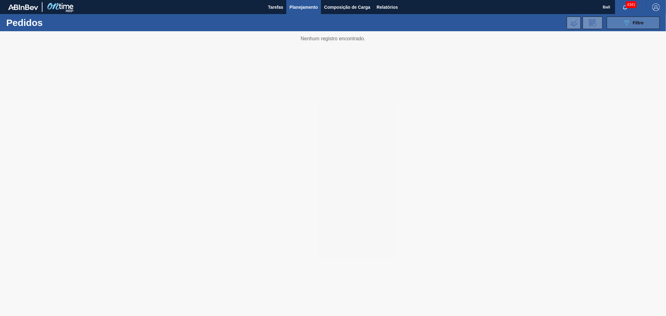
click at [624, 27] on button "089F7B8B-B2A5-4AFE-B5C0-19BA573D28AC Filtro" at bounding box center [633, 23] width 53 height 12
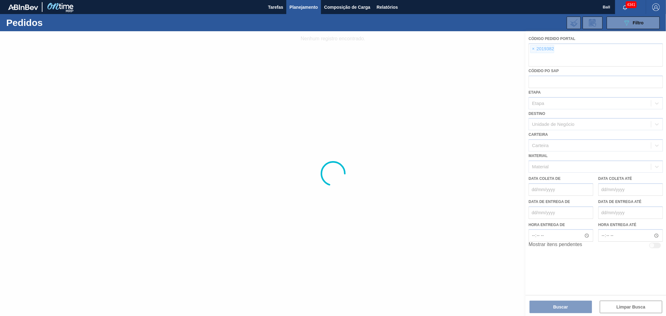
click at [533, 48] on div at bounding box center [333, 173] width 666 height 285
click at [534, 48] on div at bounding box center [333, 173] width 666 height 285
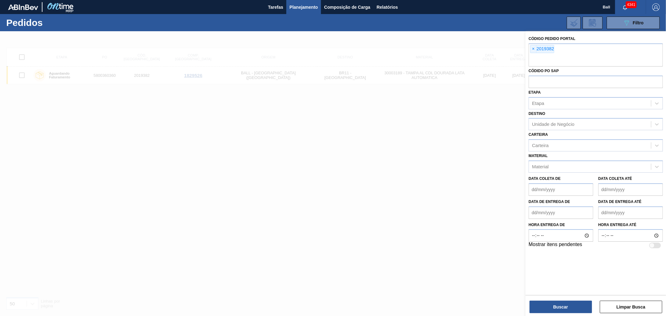
click at [532, 48] on span "×" at bounding box center [534, 48] width 6 height 7
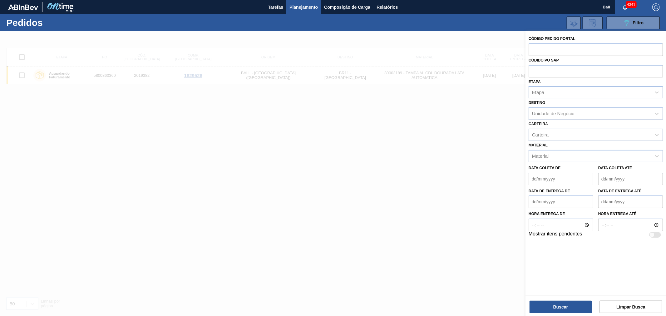
paste input "2019877"
type input "2019877"
click at [552, 302] on button "Buscar" at bounding box center [561, 307] width 62 height 12
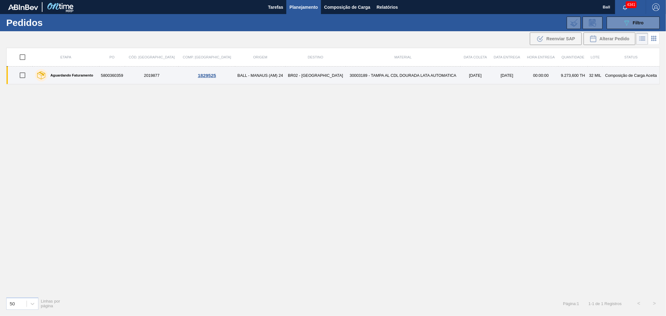
click at [376, 78] on td "30003189 - TAMPA AL CDL DOURADA LATA AUTOMATICA" at bounding box center [403, 76] width 115 height 18
